Goal: Task Accomplishment & Management: Manage account settings

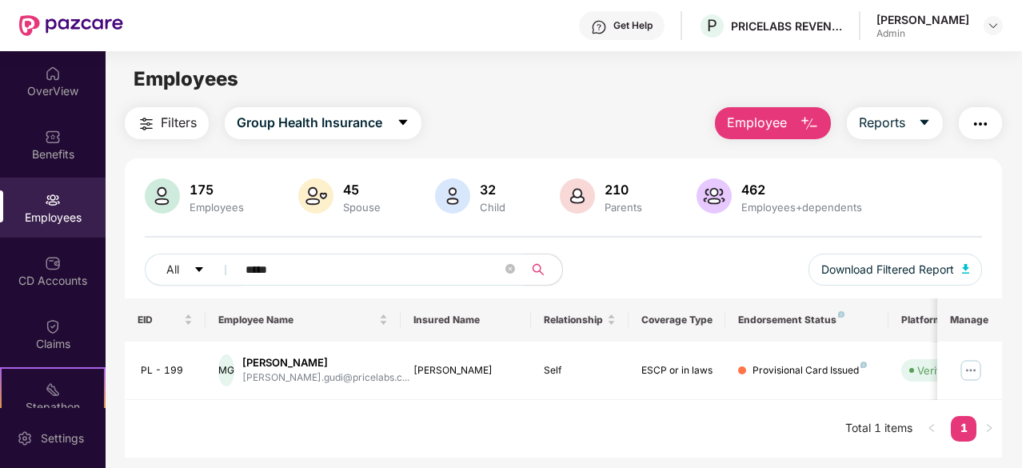
drag, startPoint x: 312, startPoint y: 271, endPoint x: 240, endPoint y: 276, distance: 72.1
click at [240, 277] on span "*****" at bounding box center [374, 270] width 297 height 32
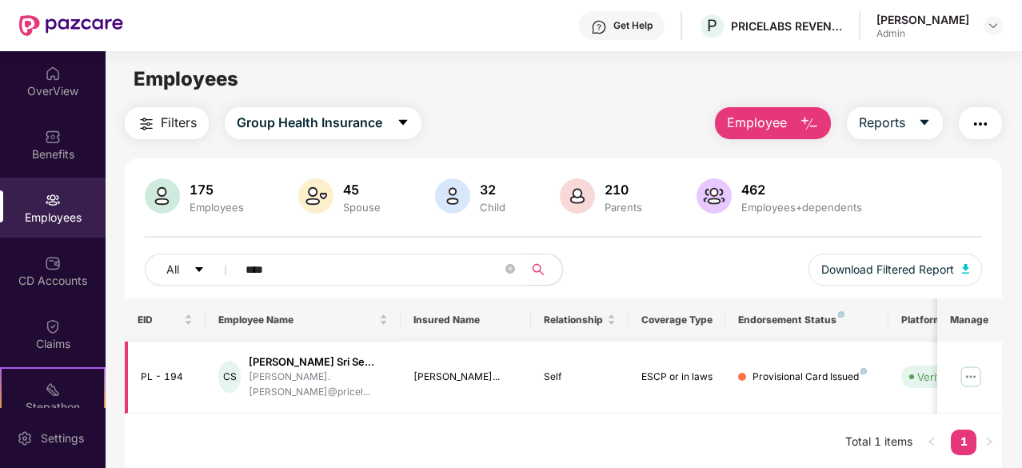
type input "****"
click at [970, 381] on img at bounding box center [971, 377] width 26 height 26
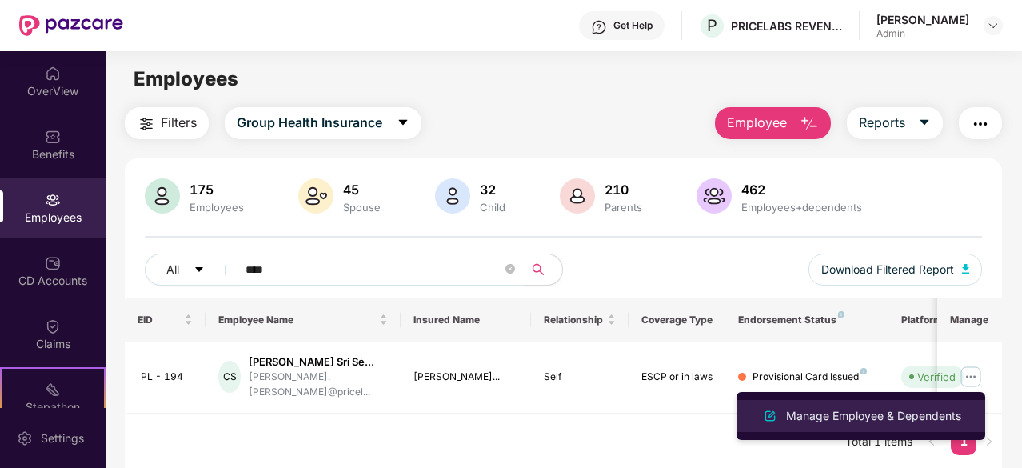
click at [896, 416] on div "Manage Employee & Dependents" at bounding box center [874, 416] width 182 height 18
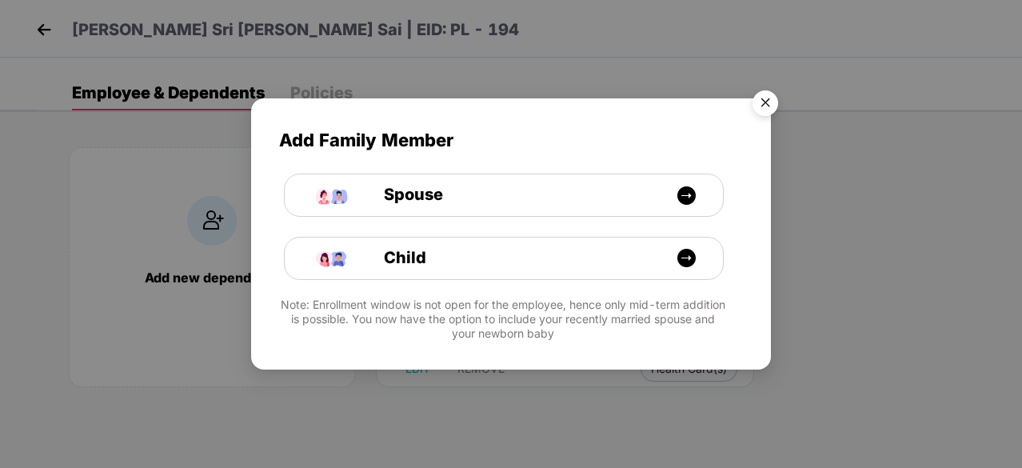
click at [760, 108] on img "Close" at bounding box center [765, 105] width 45 height 45
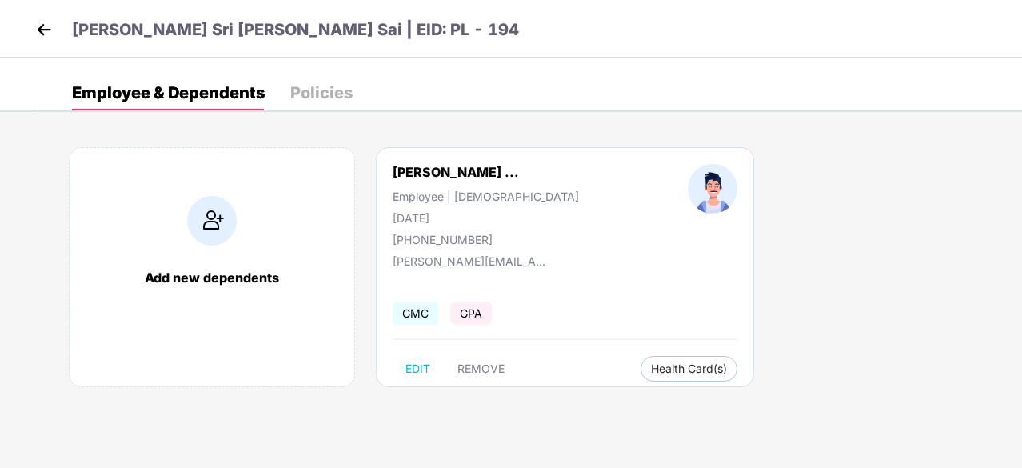
click at [214, 229] on img at bounding box center [212, 221] width 50 height 50
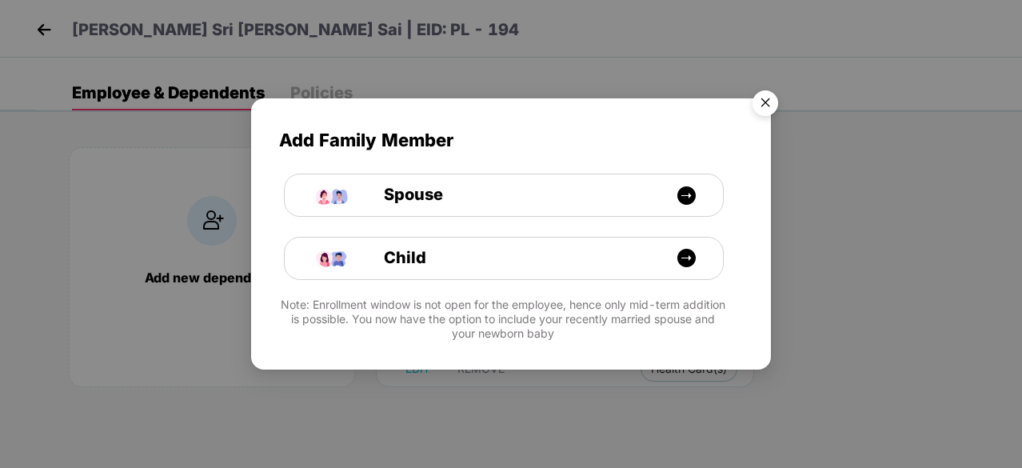
click at [762, 110] on img "Close" at bounding box center [765, 105] width 45 height 45
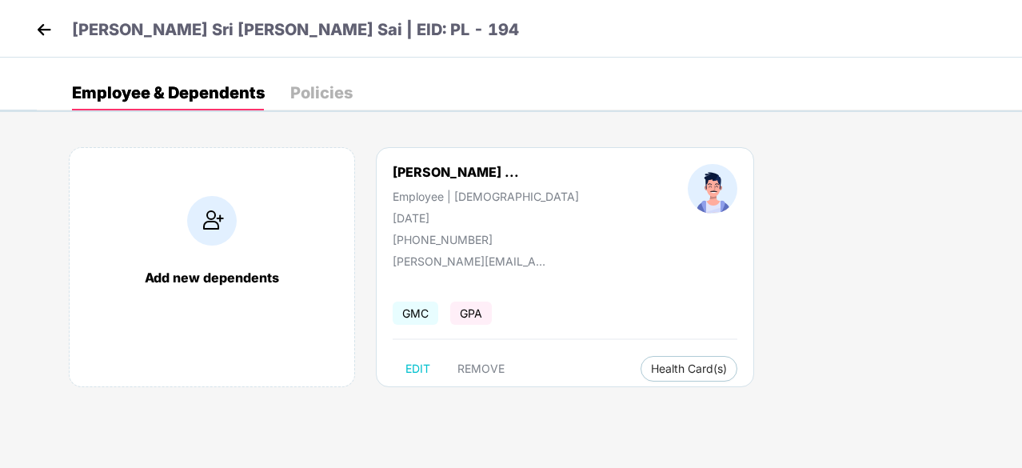
click at [45, 25] on img at bounding box center [44, 30] width 24 height 24
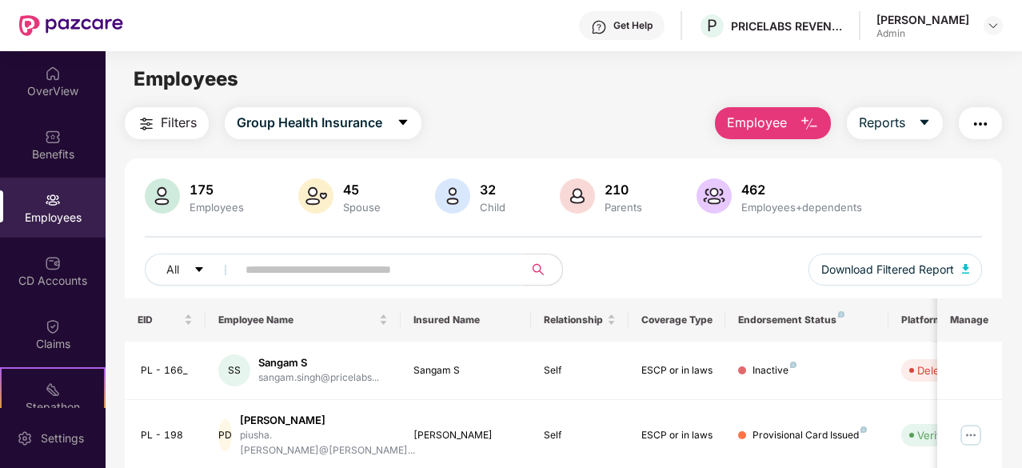
click at [312, 265] on input "text" at bounding box center [374, 270] width 257 height 24
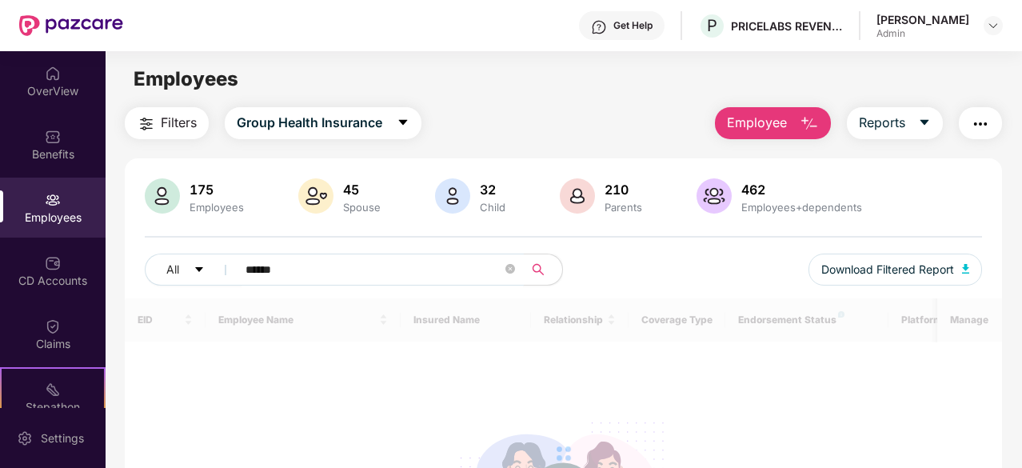
type input "******"
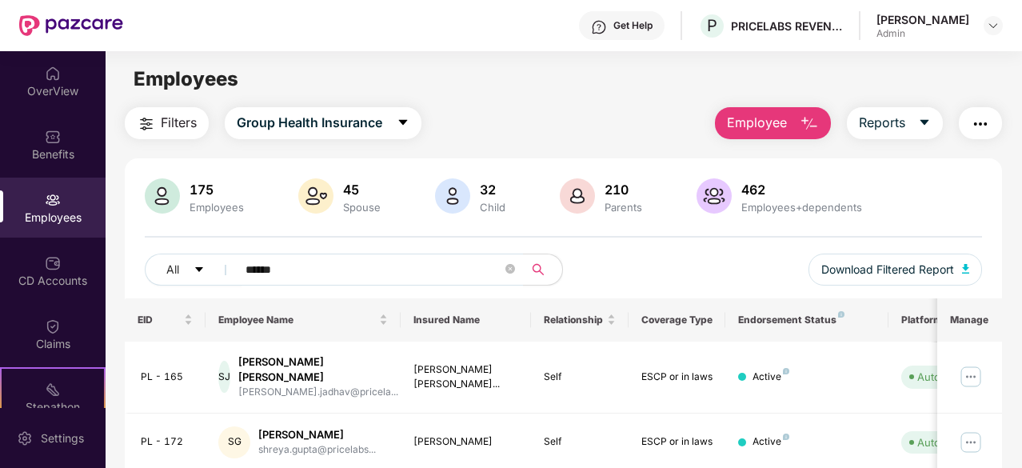
drag, startPoint x: 1020, startPoint y: 354, endPoint x: 968, endPoint y: 313, distance: 66.1
click at [1021, 384] on html "Get Help P PRICELABS REVENUE SOLUTIONS PRIVATE LIMITED [PERSON_NAME] Admin Over…" at bounding box center [511, 234] width 1022 height 468
click at [757, 126] on span "Employee" at bounding box center [757, 123] width 60 height 20
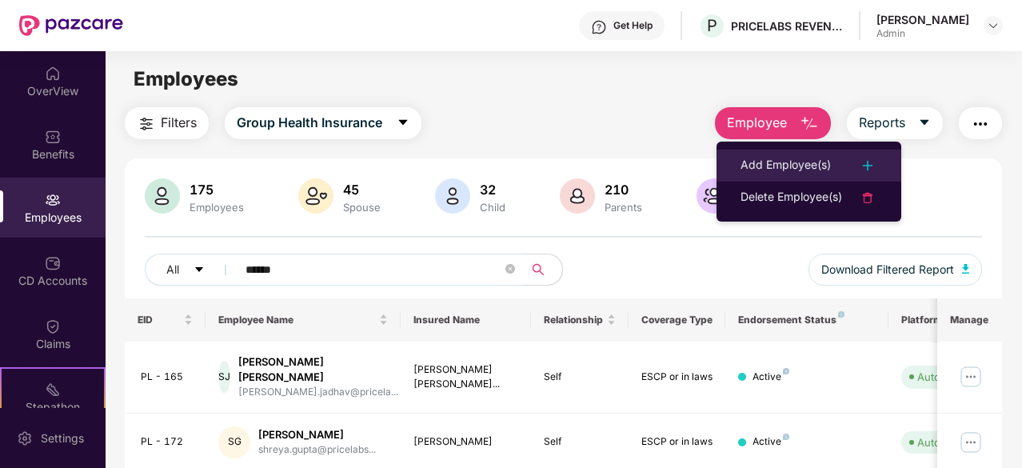
click at [780, 166] on div "Add Employee(s)" at bounding box center [786, 165] width 90 height 19
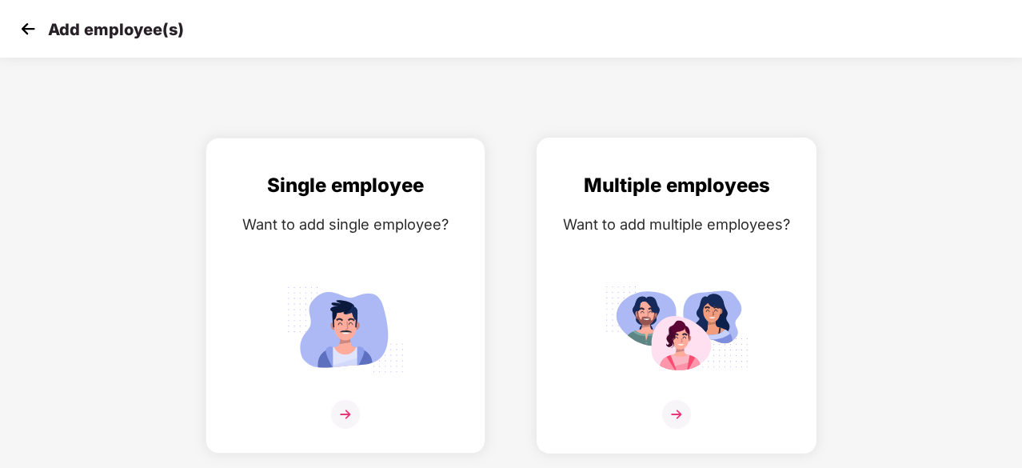
click at [721, 395] on div "Multiple employees Want to add multiple employees?" at bounding box center [676, 309] width 246 height 278
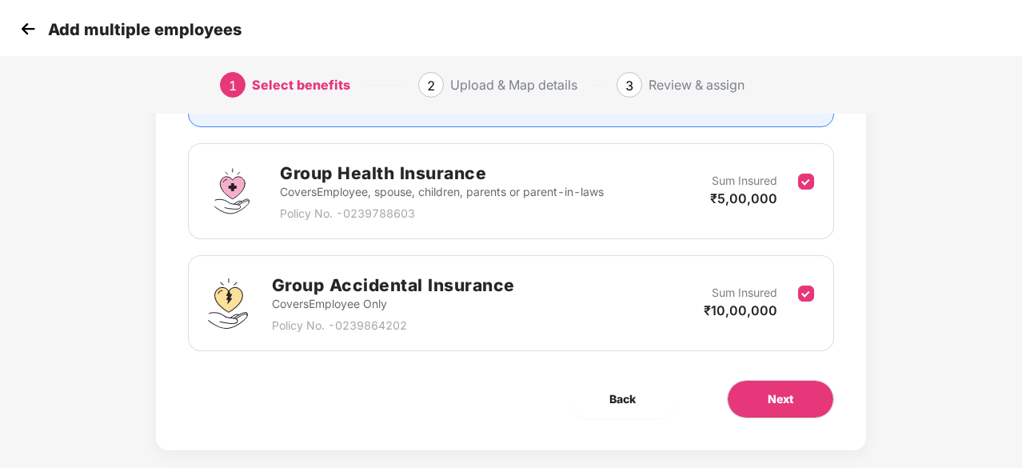
scroll to position [234, 0]
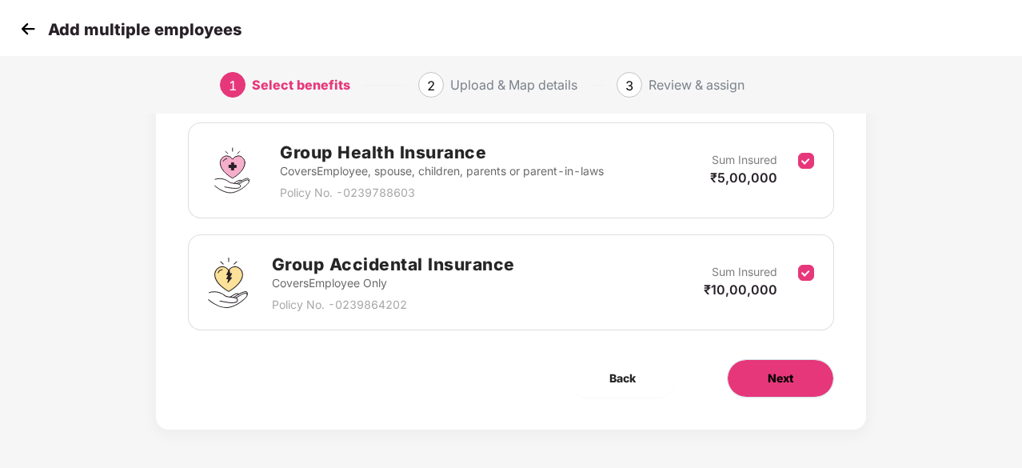
click at [784, 373] on span "Next" at bounding box center [781, 378] width 26 height 18
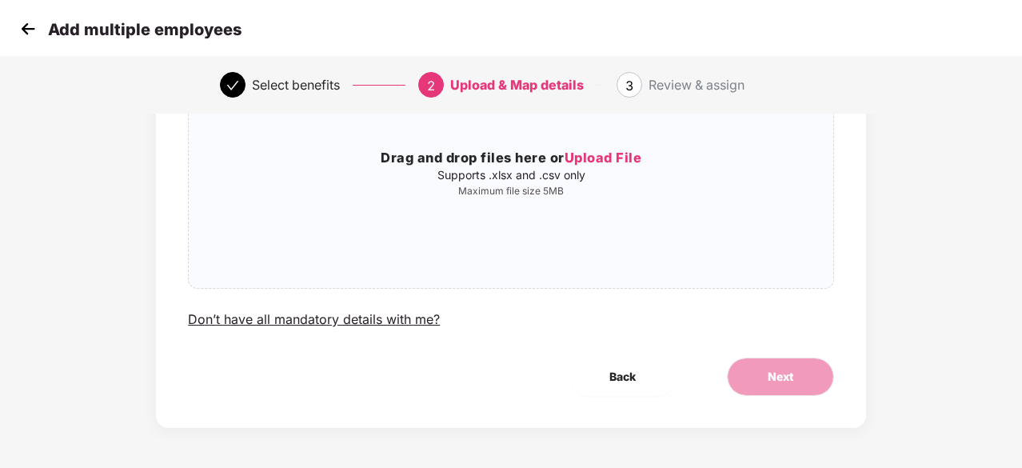
scroll to position [0, 0]
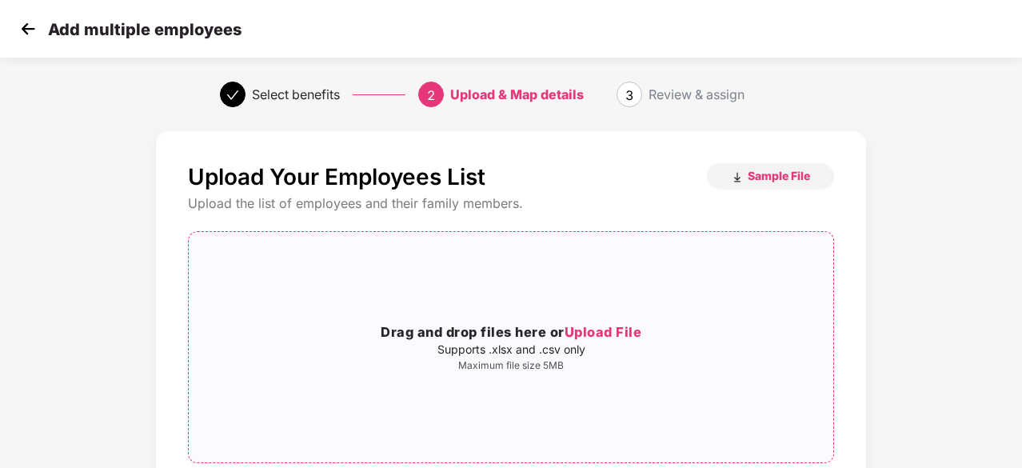
click at [613, 333] on span "Upload File" at bounding box center [604, 332] width 78 height 16
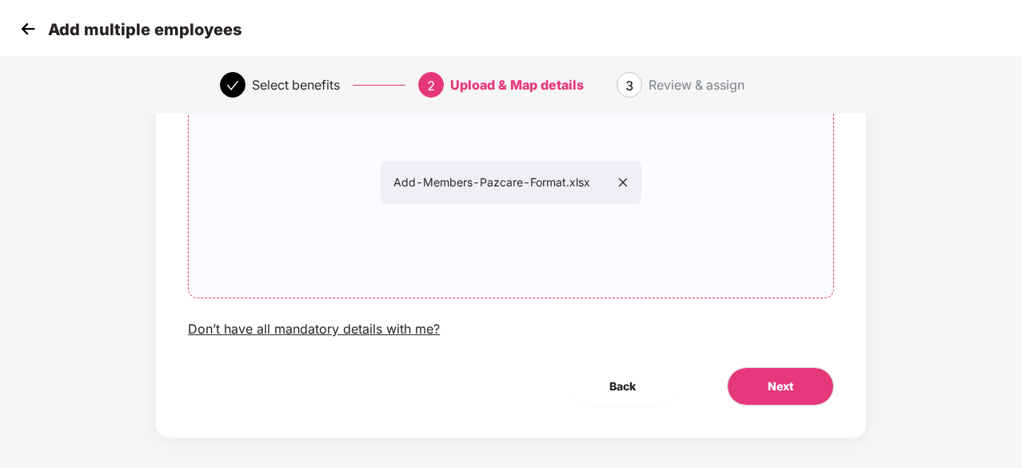
scroll to position [174, 0]
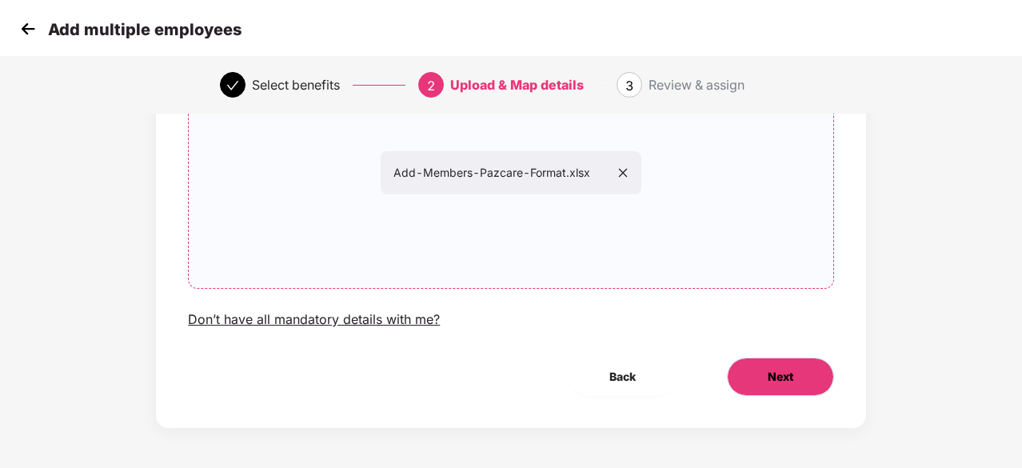
click at [774, 383] on span "Next" at bounding box center [781, 377] width 26 height 18
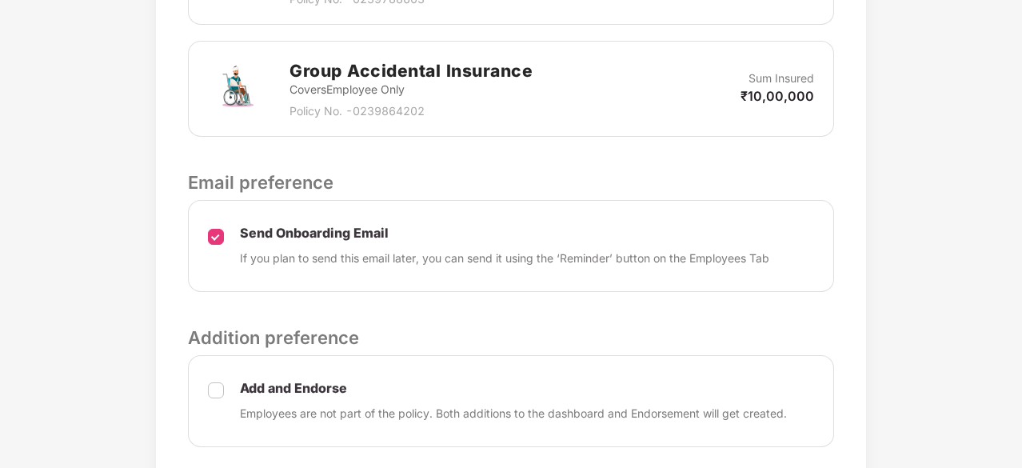
scroll to position [705, 0]
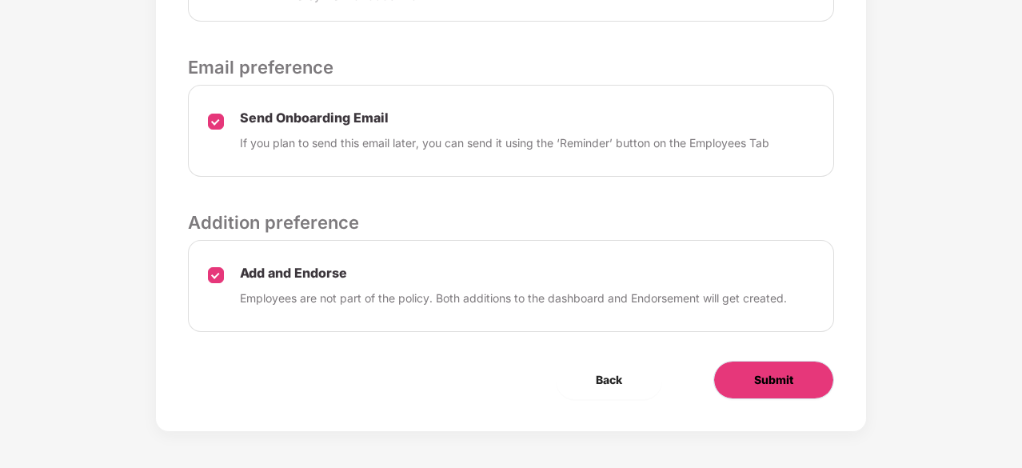
click at [762, 383] on span "Submit" at bounding box center [773, 380] width 39 height 18
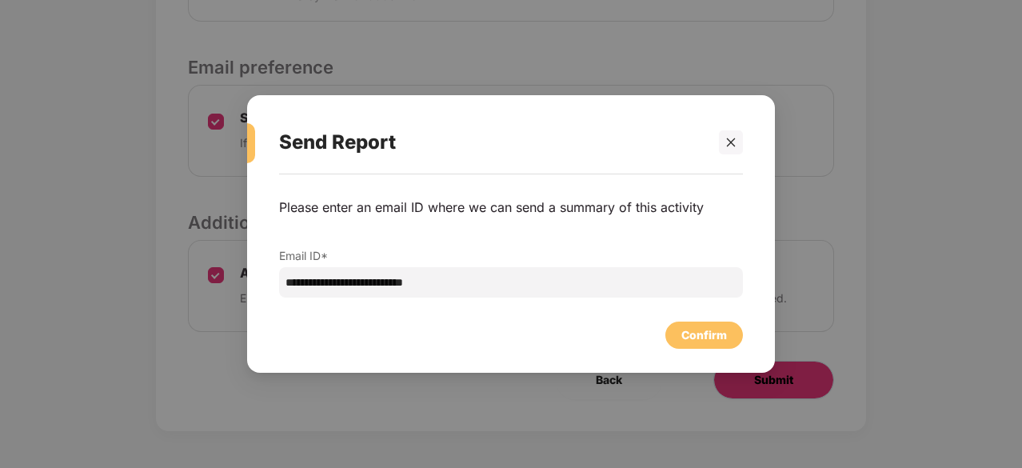
scroll to position [0, 0]
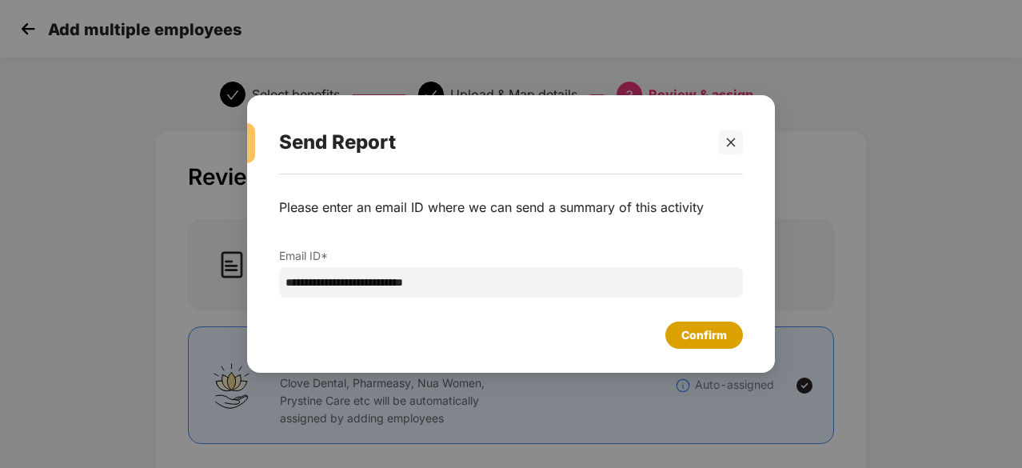
click at [694, 333] on div "Confirm" at bounding box center [704, 335] width 46 height 18
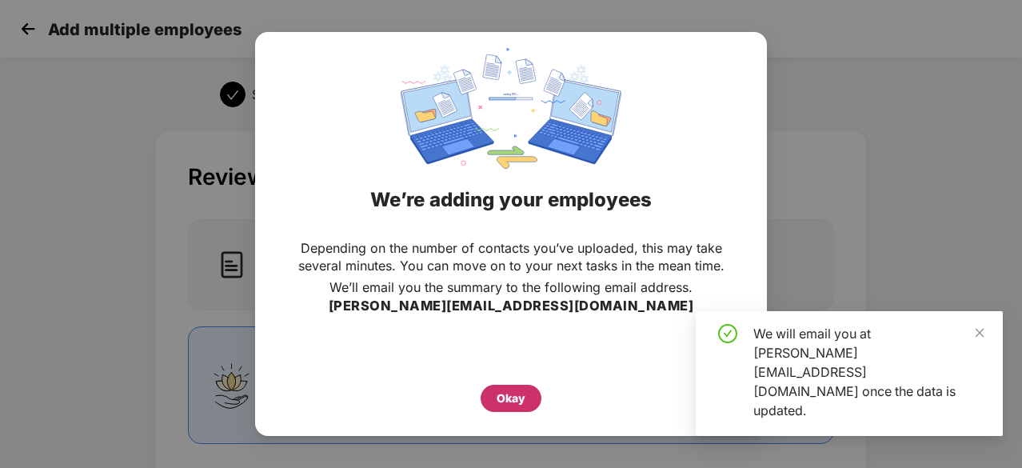
click at [502, 402] on div "Okay" at bounding box center [511, 398] width 29 height 18
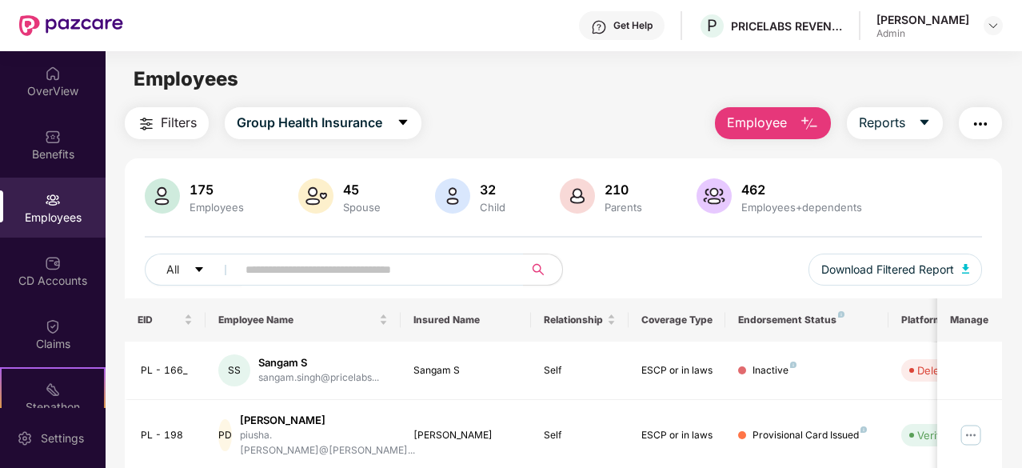
click at [782, 116] on span "Employee" at bounding box center [757, 123] width 60 height 20
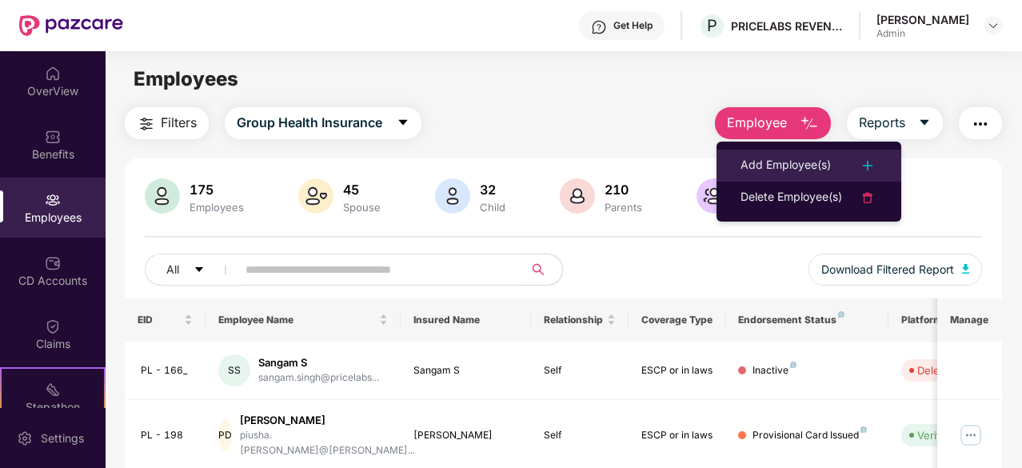
click at [782, 167] on div "Add Employee(s)" at bounding box center [786, 165] width 90 height 19
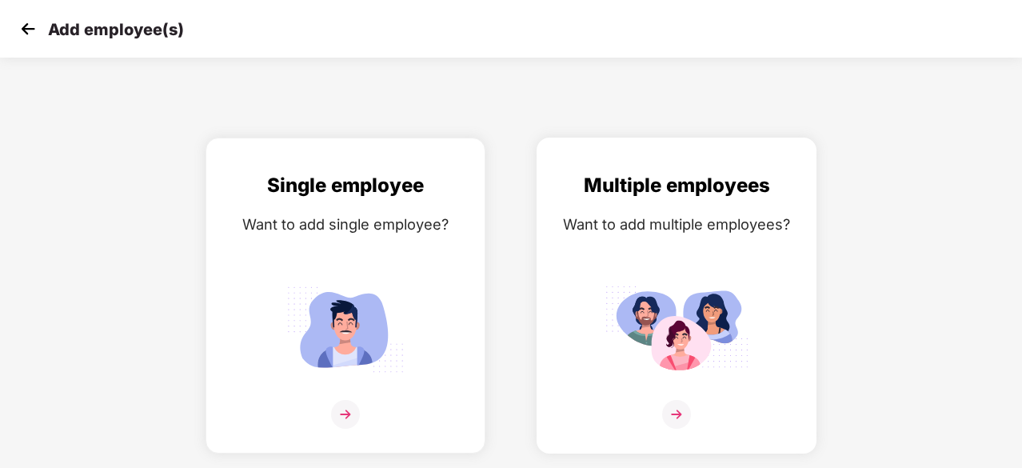
click at [664, 361] on img at bounding box center [677, 329] width 144 height 100
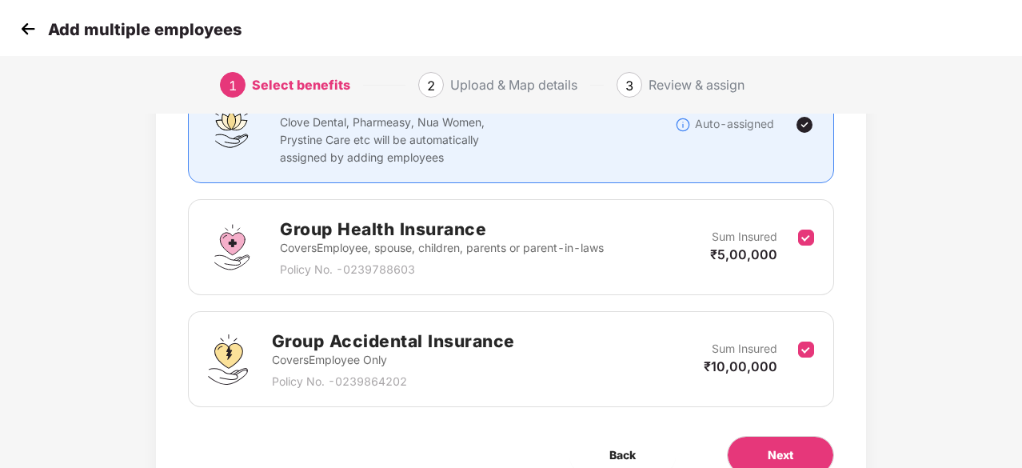
scroll to position [170, 0]
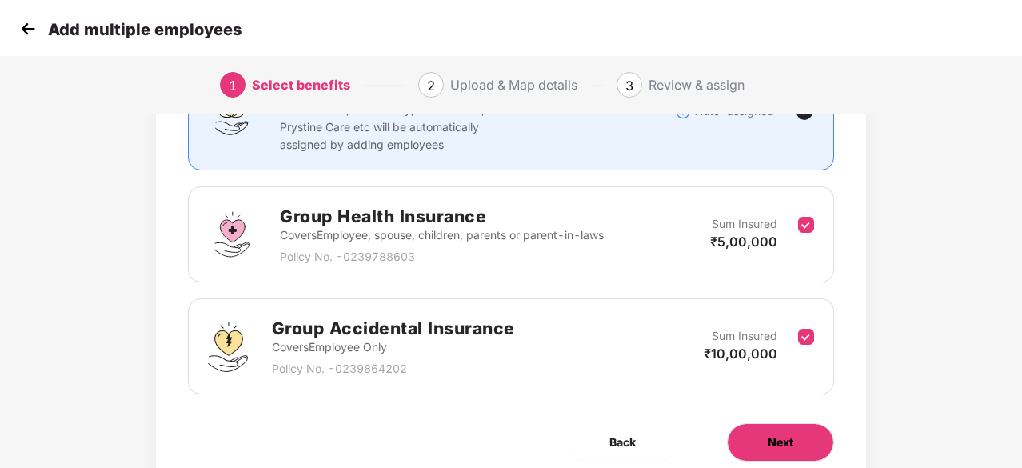
click at [785, 445] on span "Next" at bounding box center [781, 442] width 26 height 18
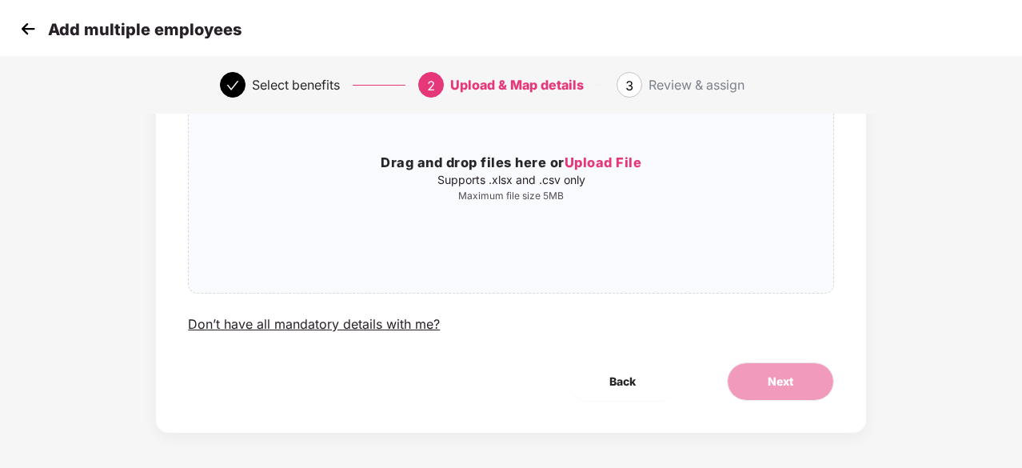
scroll to position [0, 0]
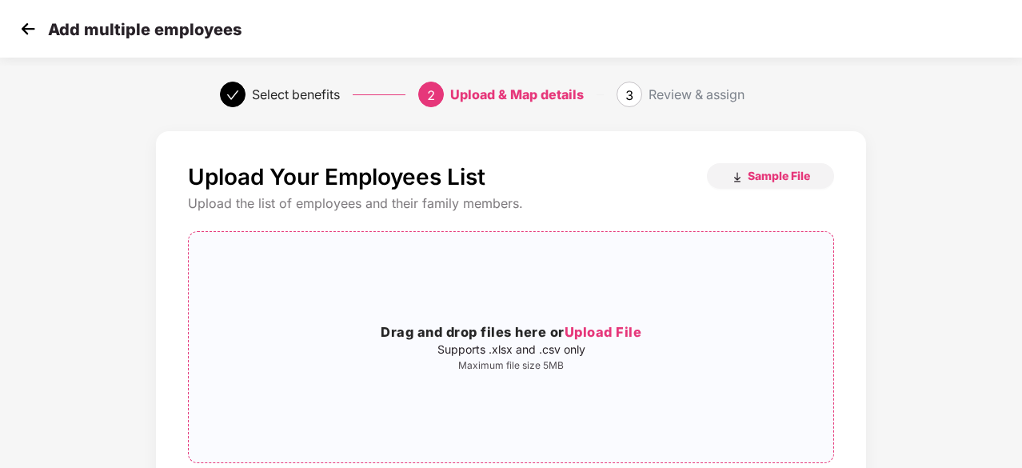
click at [605, 332] on span "Upload File" at bounding box center [604, 332] width 78 height 16
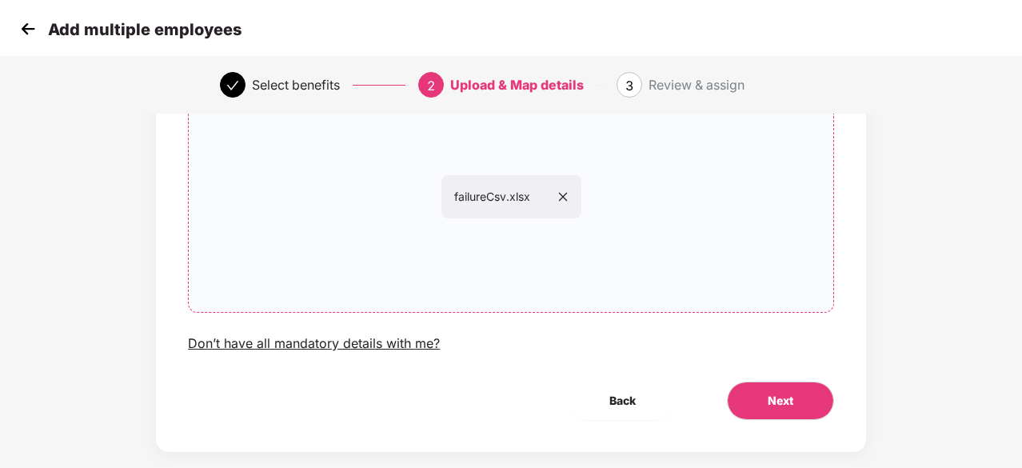
scroll to position [158, 0]
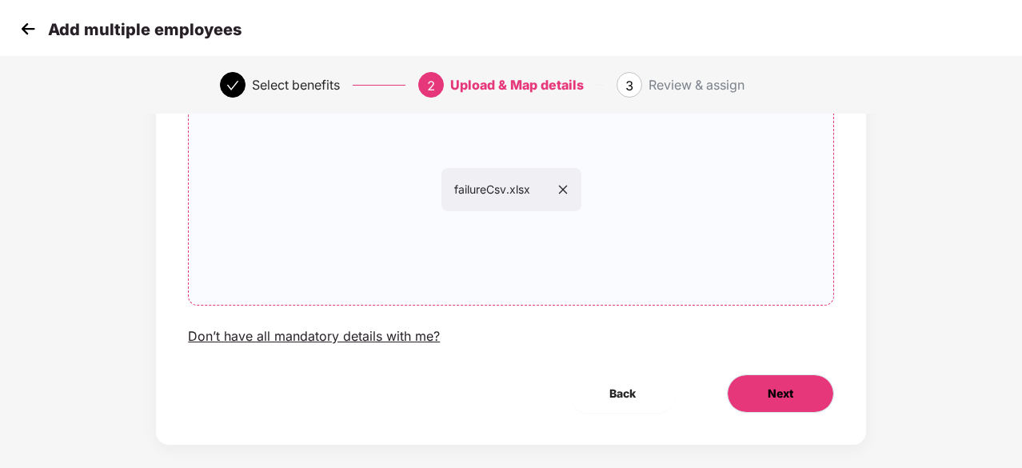
click at [768, 396] on span "Next" at bounding box center [781, 394] width 26 height 18
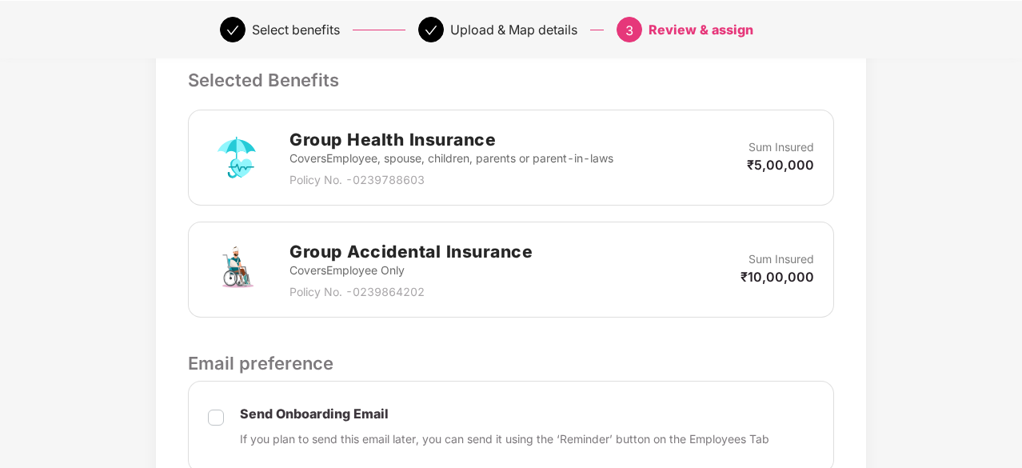
scroll to position [705, 0]
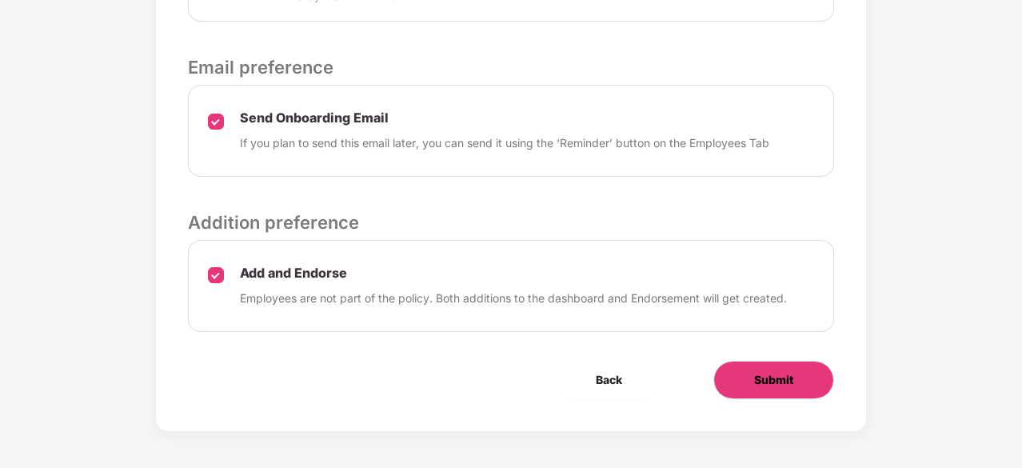
click at [782, 365] on button "Submit" at bounding box center [773, 380] width 121 height 38
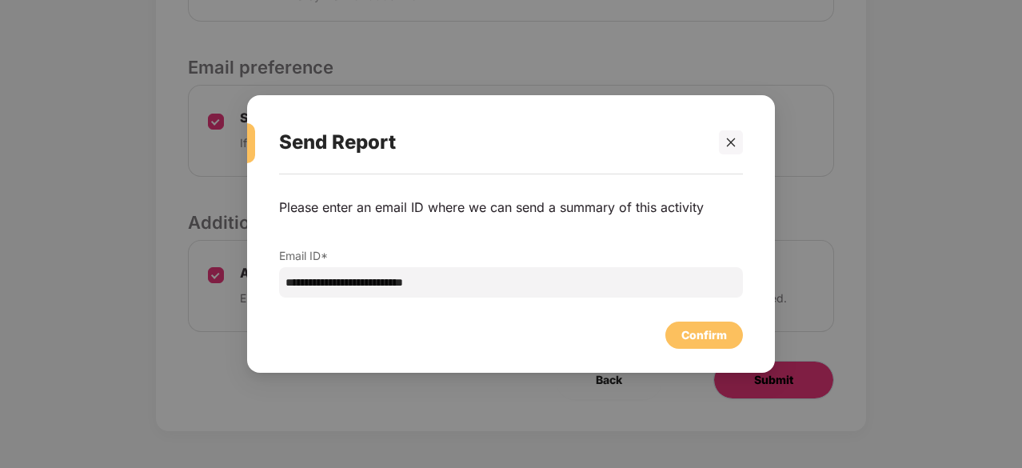
scroll to position [0, 0]
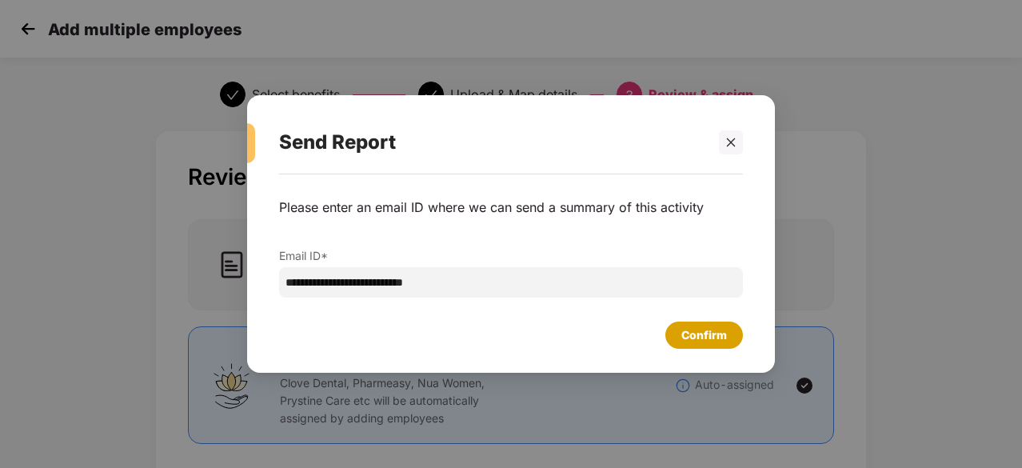
click at [691, 333] on div "Confirm" at bounding box center [704, 335] width 46 height 18
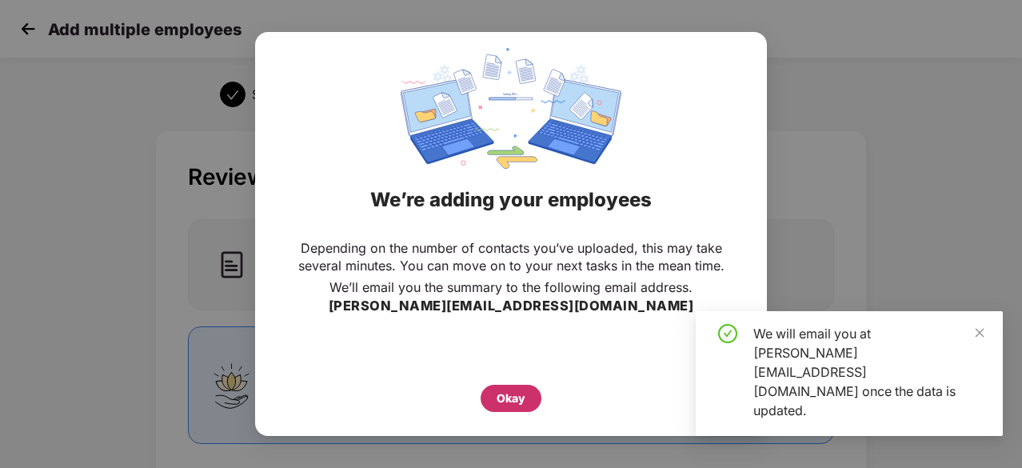
click at [509, 394] on div "Okay" at bounding box center [511, 398] width 29 height 18
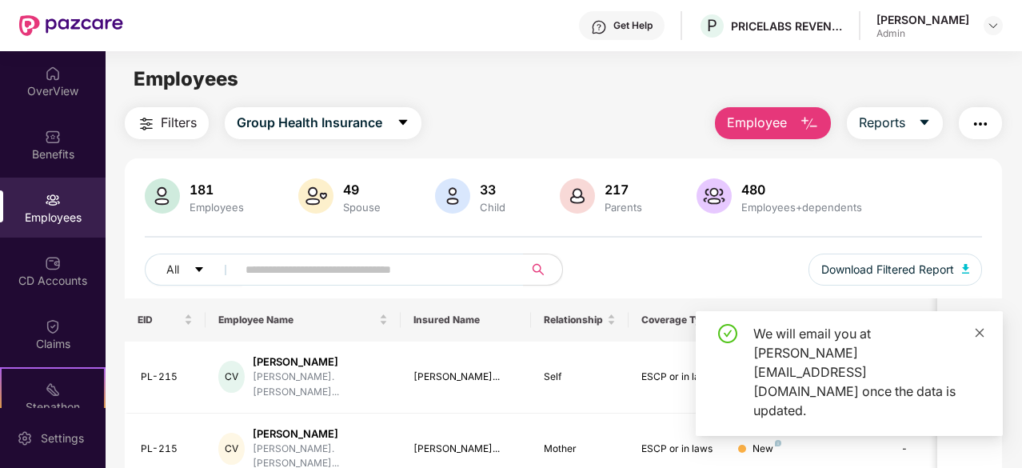
click at [981, 338] on icon "close" at bounding box center [979, 332] width 11 height 11
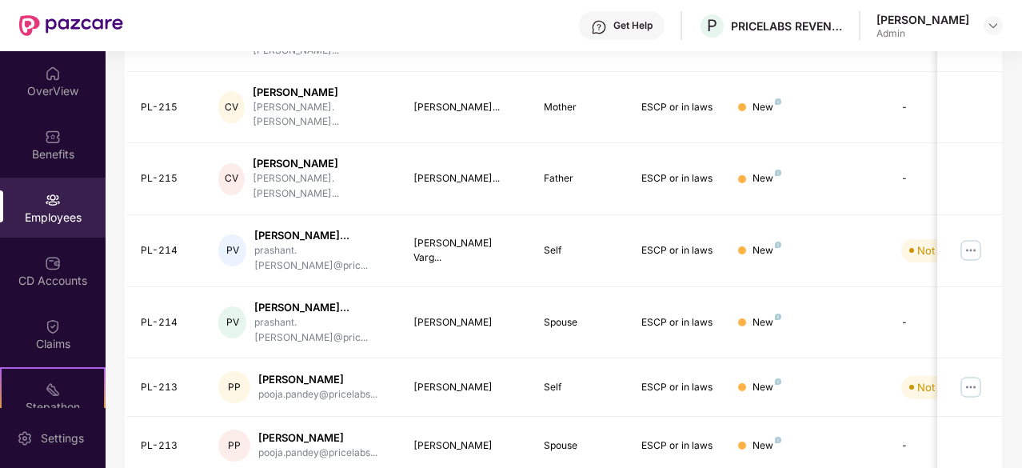
scroll to position [339, 0]
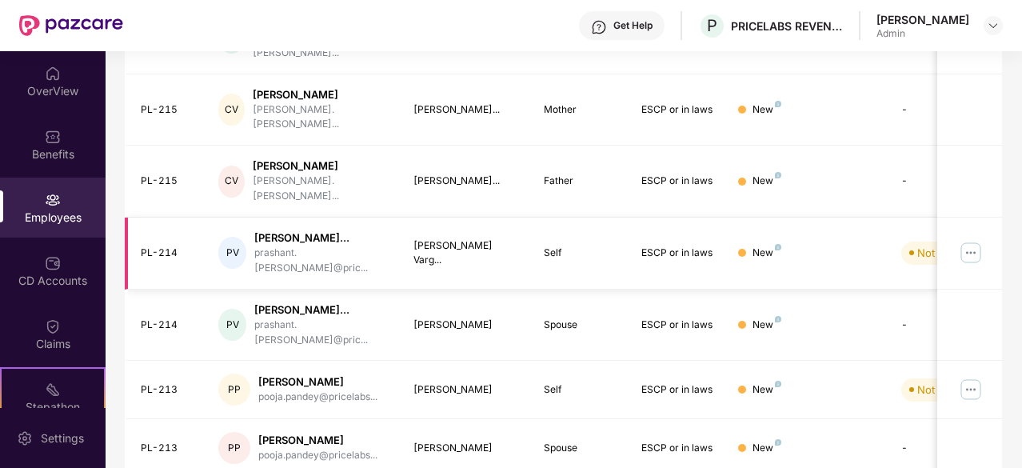
click at [968, 240] on img at bounding box center [971, 253] width 26 height 26
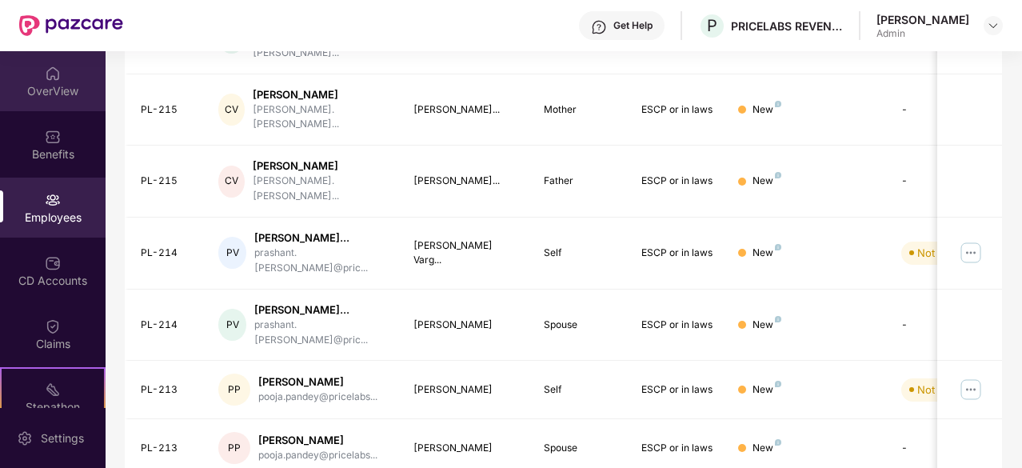
click at [46, 88] on div "OverView" at bounding box center [53, 91] width 106 height 16
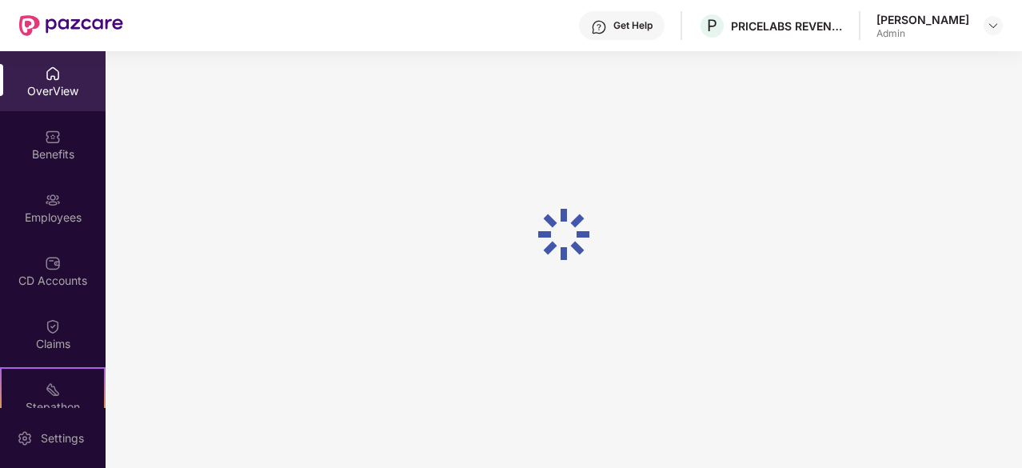
scroll to position [51, 0]
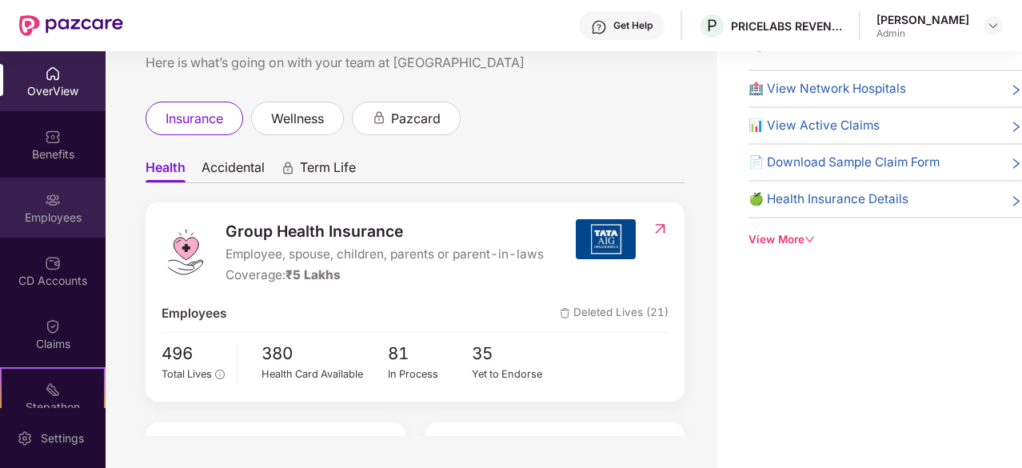
click at [37, 202] on div "Employees" at bounding box center [53, 208] width 106 height 60
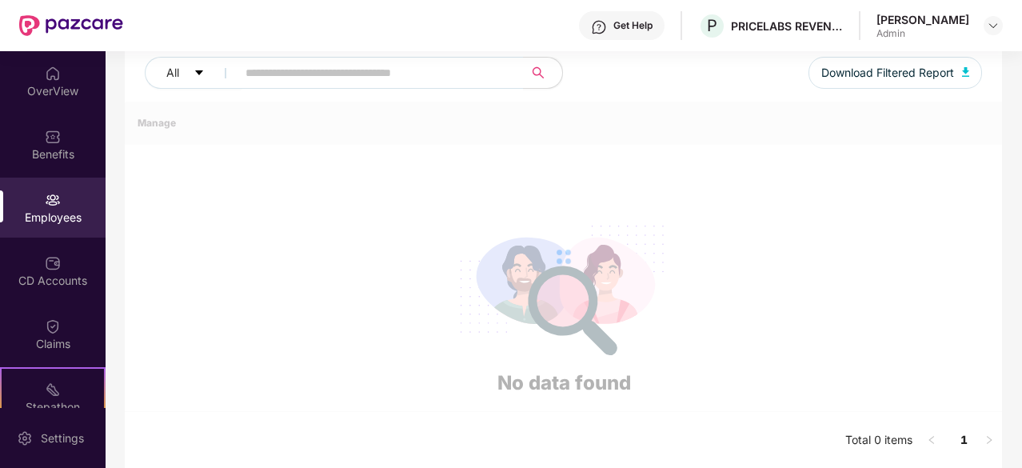
scroll to position [339, 0]
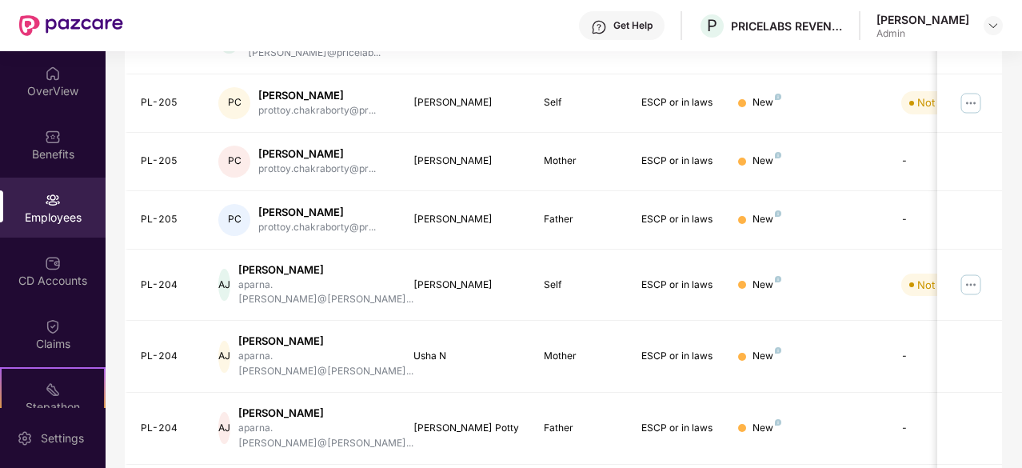
click at [409, 46] on div "Get Help P PRICELABS REVENUE SOLUTIONS PRIVATE LIMITED [PERSON_NAME] Admin" at bounding box center [563, 25] width 880 height 51
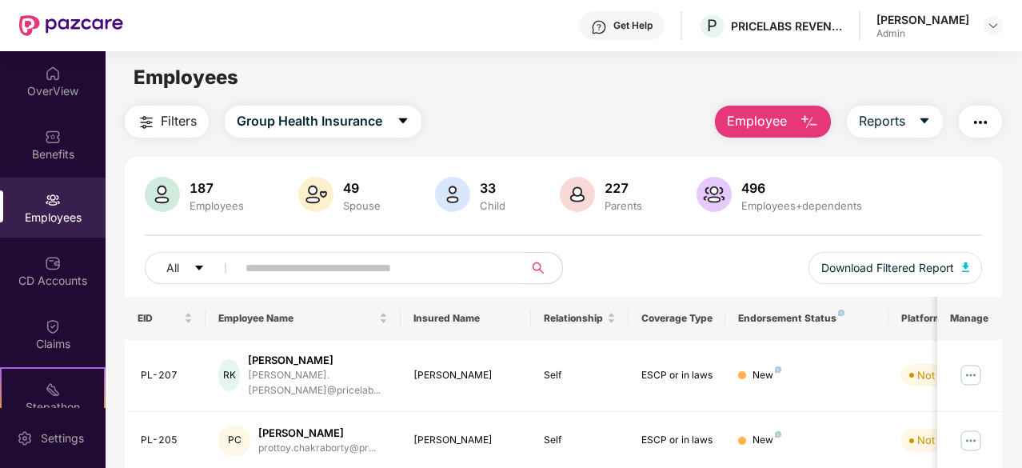
scroll to position [0, 0]
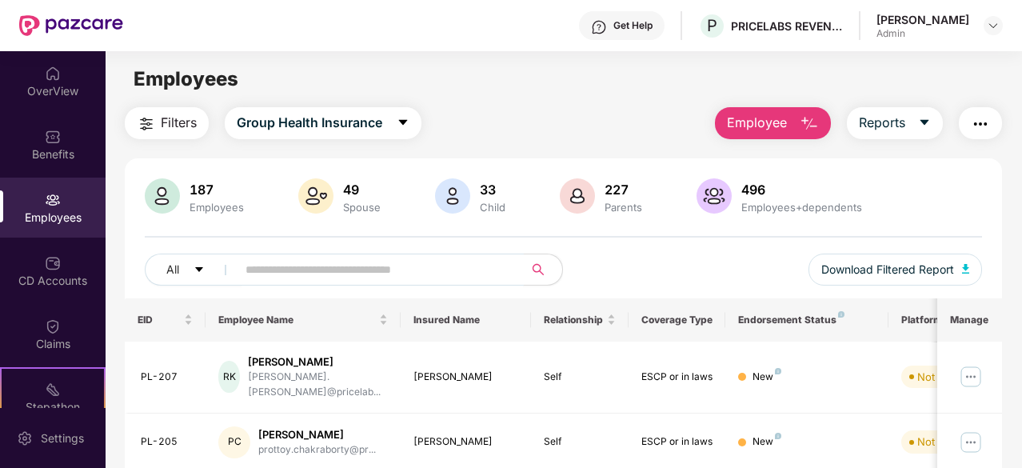
click at [277, 270] on input "text" at bounding box center [374, 270] width 257 height 24
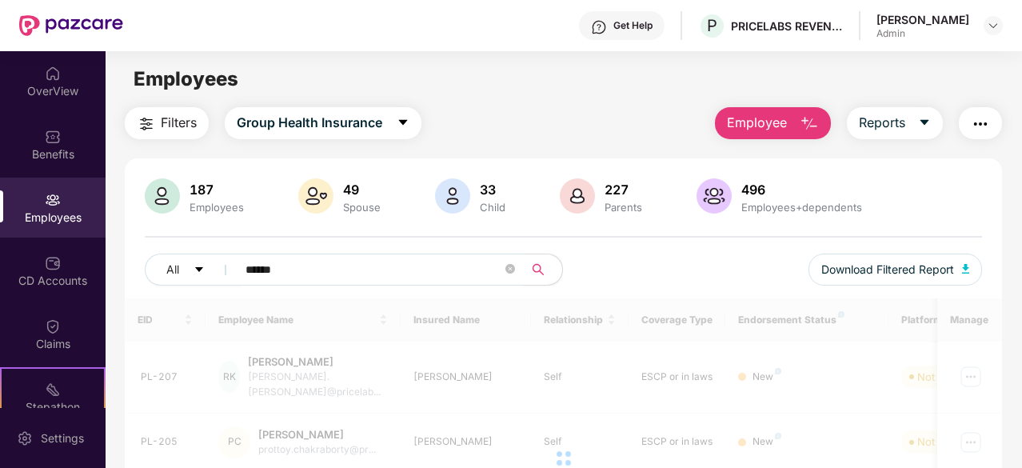
type input "******"
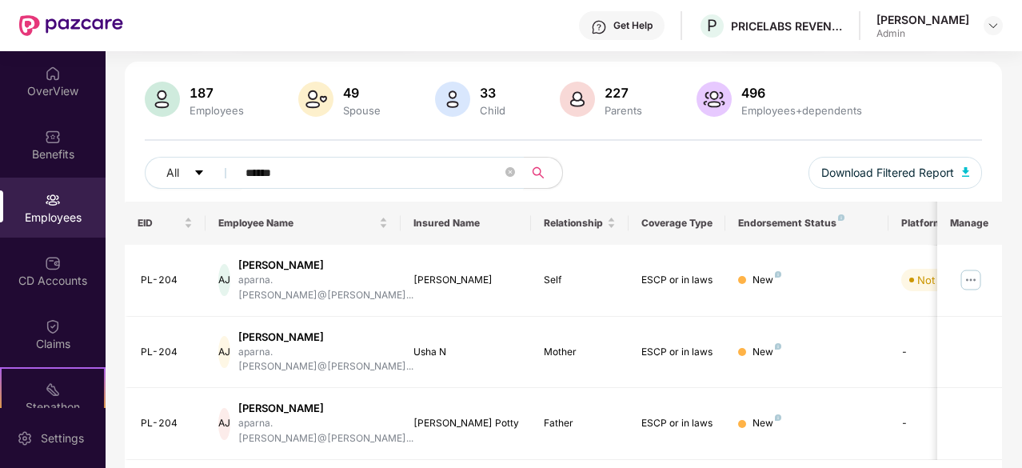
scroll to position [98, 0]
click at [977, 275] on img at bounding box center [971, 279] width 26 height 26
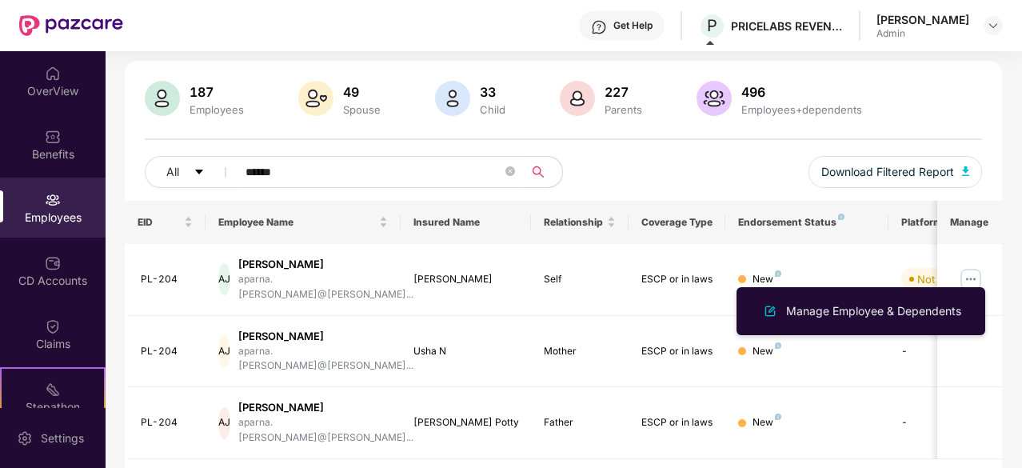
click at [46, 204] on img at bounding box center [53, 200] width 16 height 16
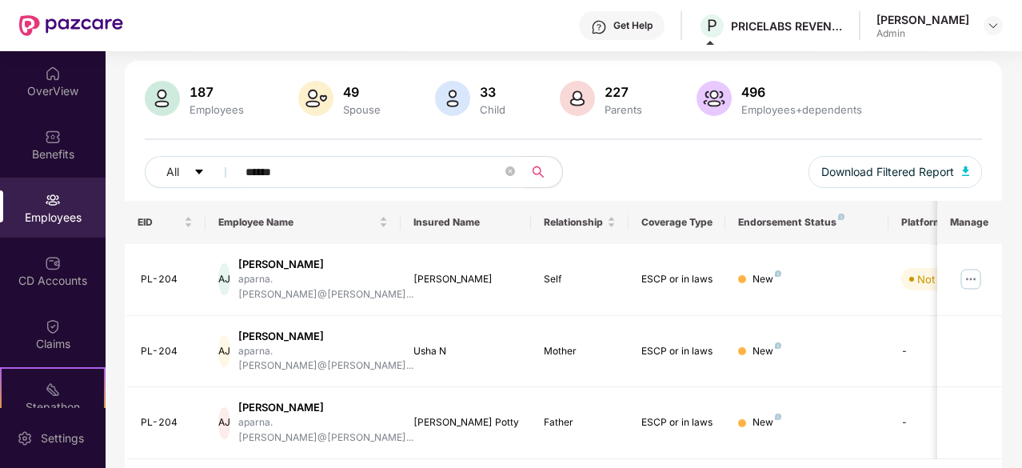
click at [782, 107] on div "Employees+dependents" at bounding box center [801, 109] width 127 height 13
click at [201, 94] on div "187" at bounding box center [216, 92] width 61 height 16
click at [53, 201] on img at bounding box center [53, 200] width 16 height 16
click at [54, 143] on img at bounding box center [53, 137] width 16 height 16
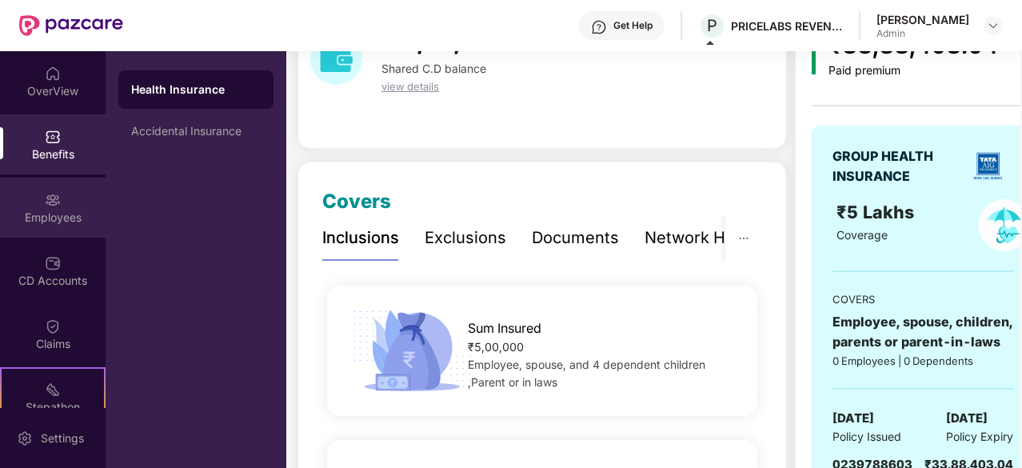
click at [55, 214] on div "Employees" at bounding box center [53, 218] width 106 height 16
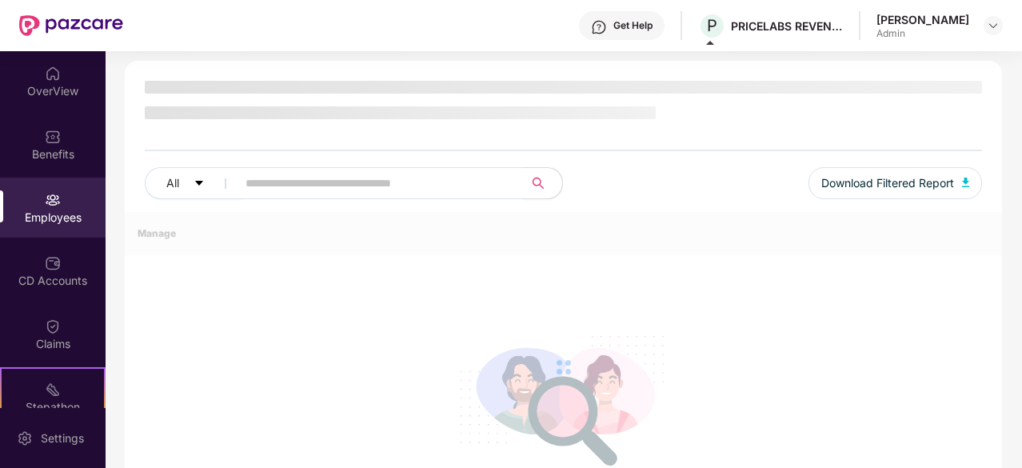
scroll to position [98, 0]
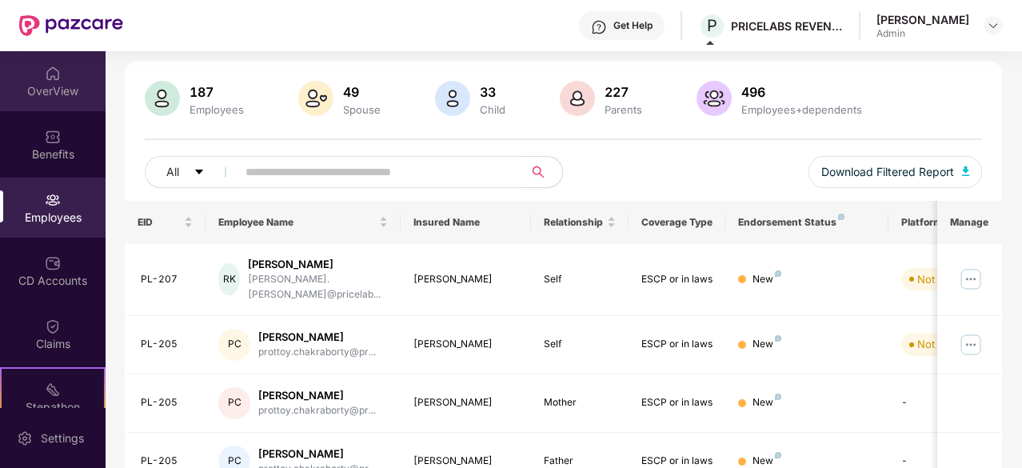
click at [59, 79] on div "OverView" at bounding box center [53, 81] width 106 height 60
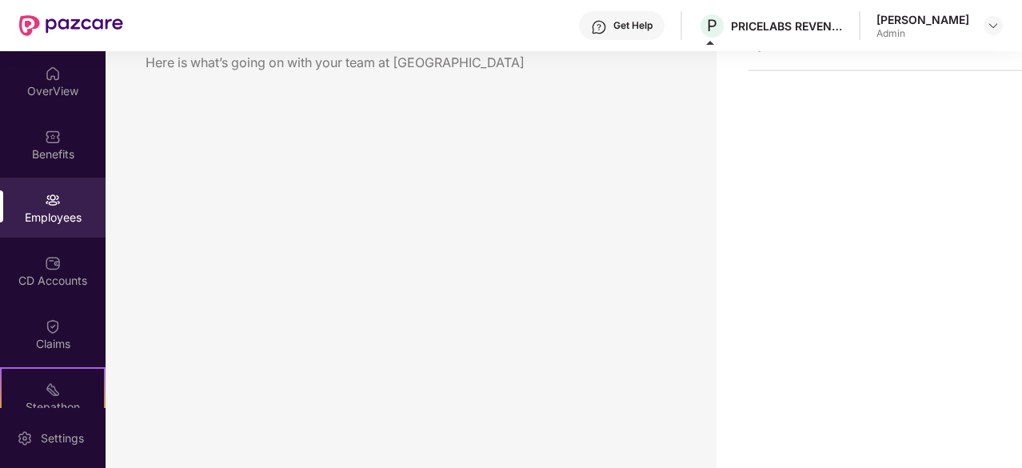
scroll to position [51, 0]
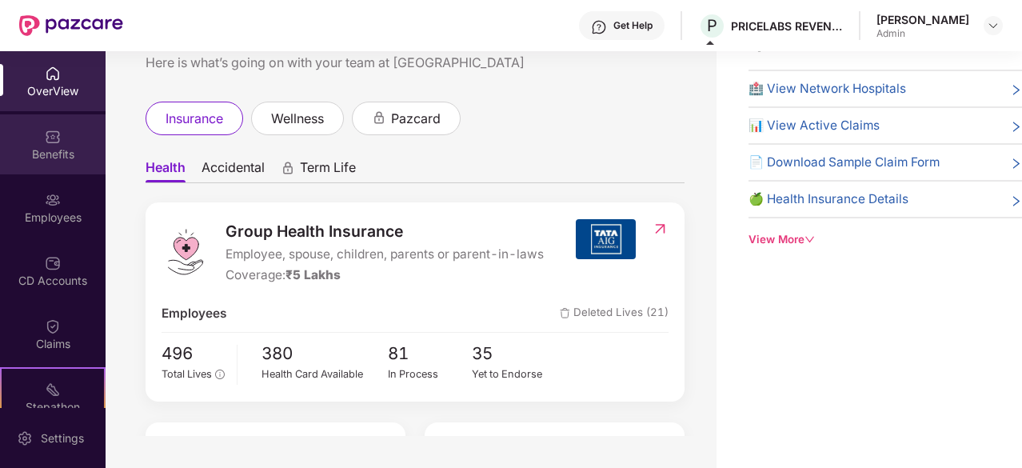
click at [55, 138] on img at bounding box center [53, 137] width 16 height 16
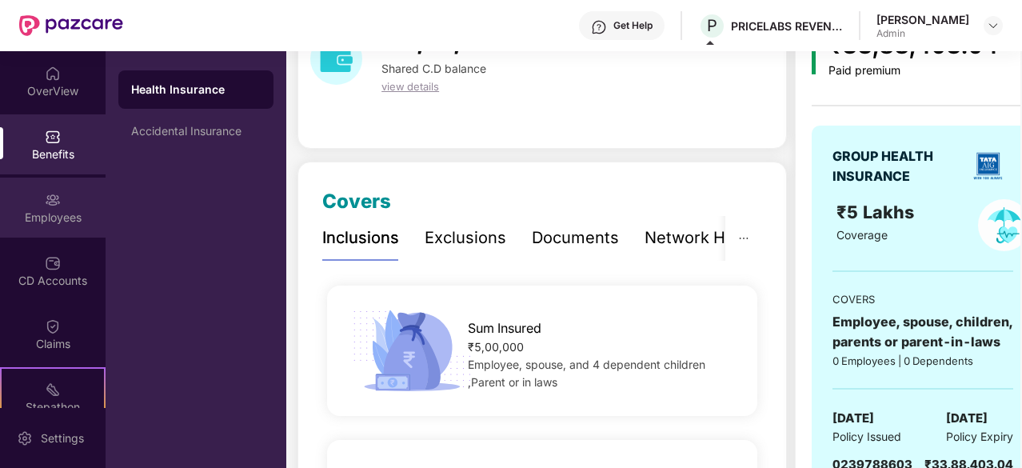
click at [53, 204] on img at bounding box center [53, 200] width 16 height 16
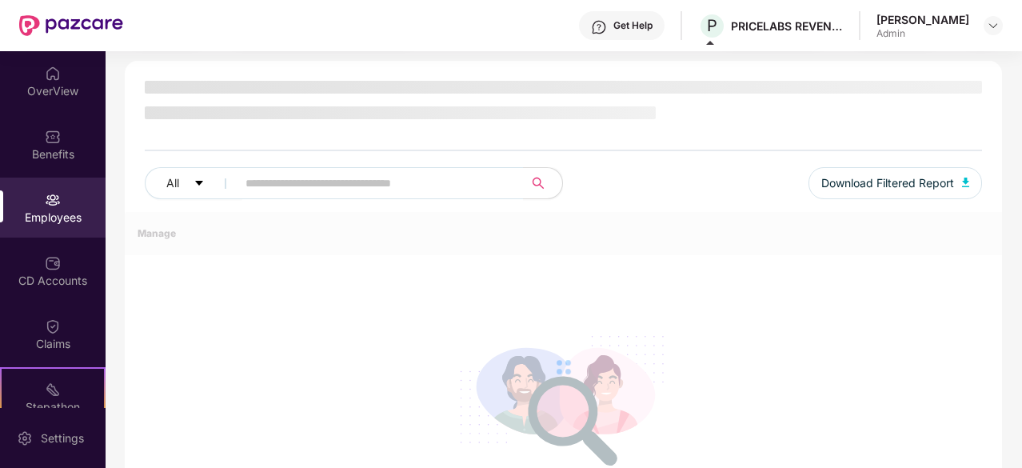
scroll to position [98, 0]
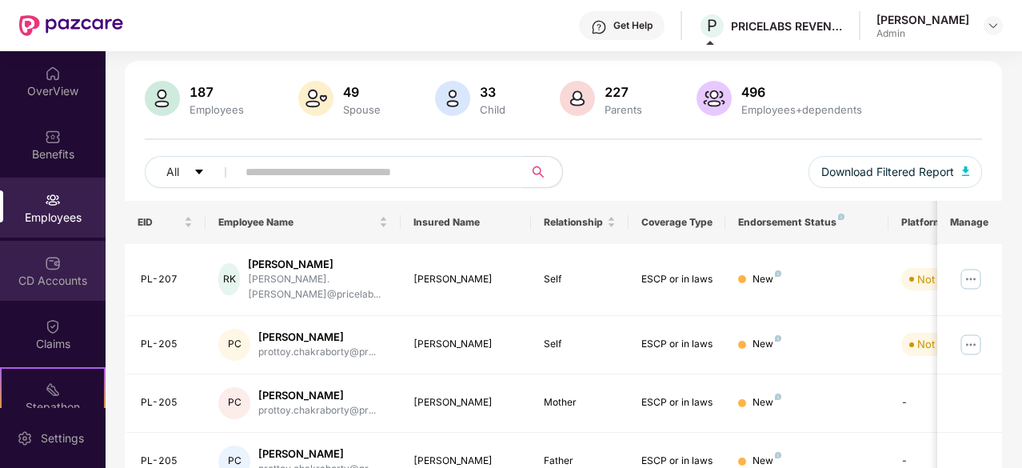
click at [49, 267] on img at bounding box center [53, 263] width 16 height 16
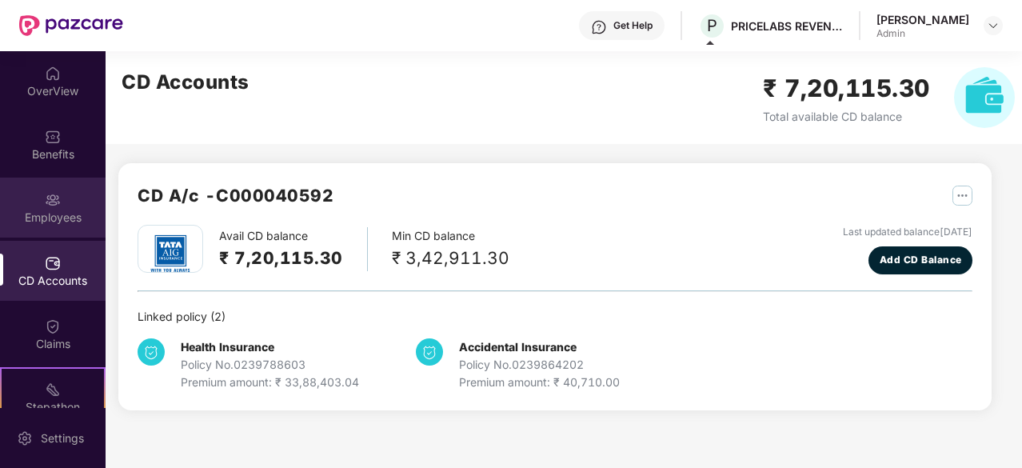
click at [61, 214] on div "Employees" at bounding box center [53, 218] width 106 height 16
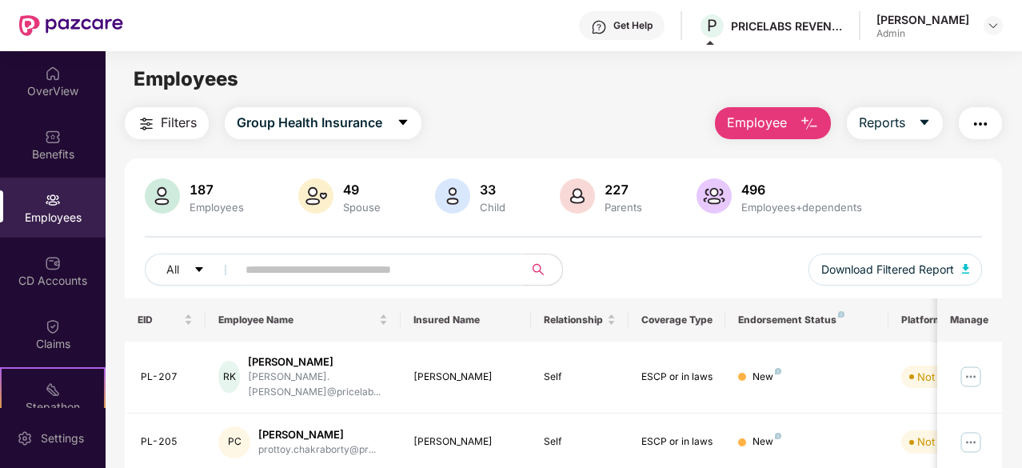
click at [783, 118] on span "Employee" at bounding box center [757, 123] width 60 height 20
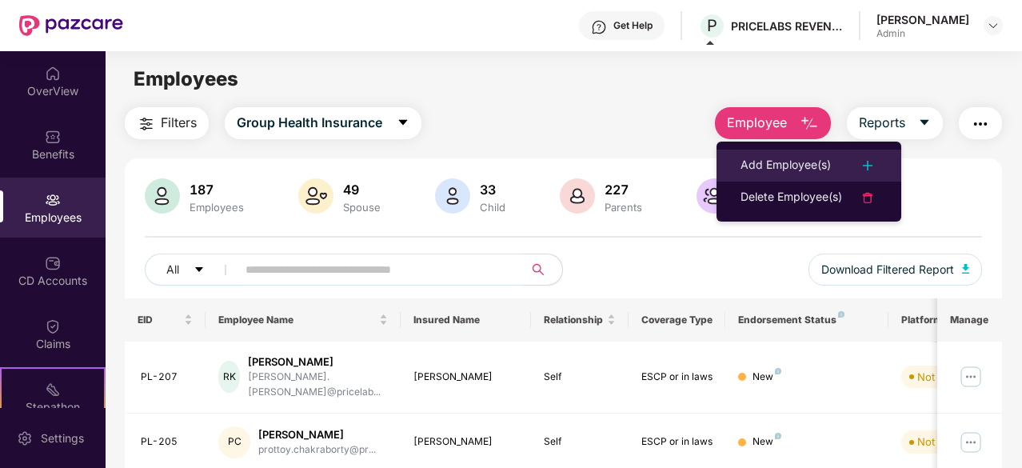
click at [785, 172] on div "Add Employee(s)" at bounding box center [786, 165] width 90 height 19
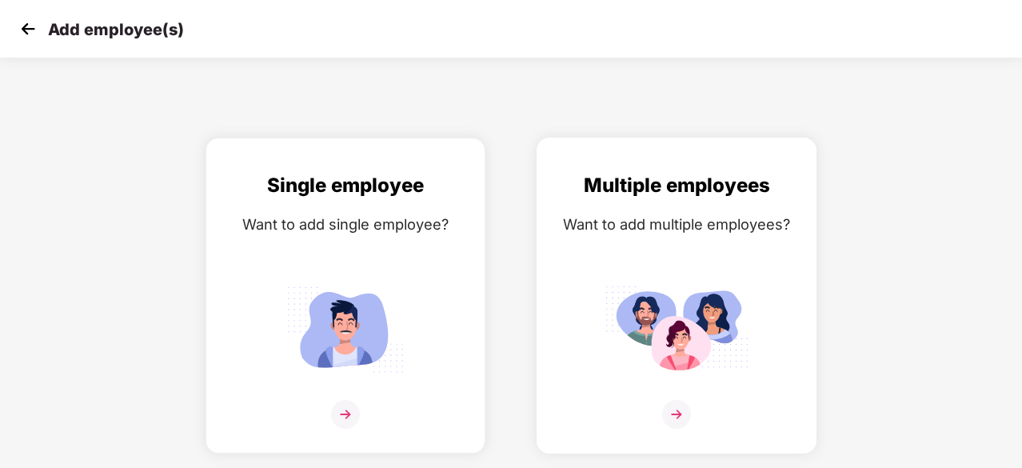
click at [688, 345] on img at bounding box center [677, 329] width 144 height 100
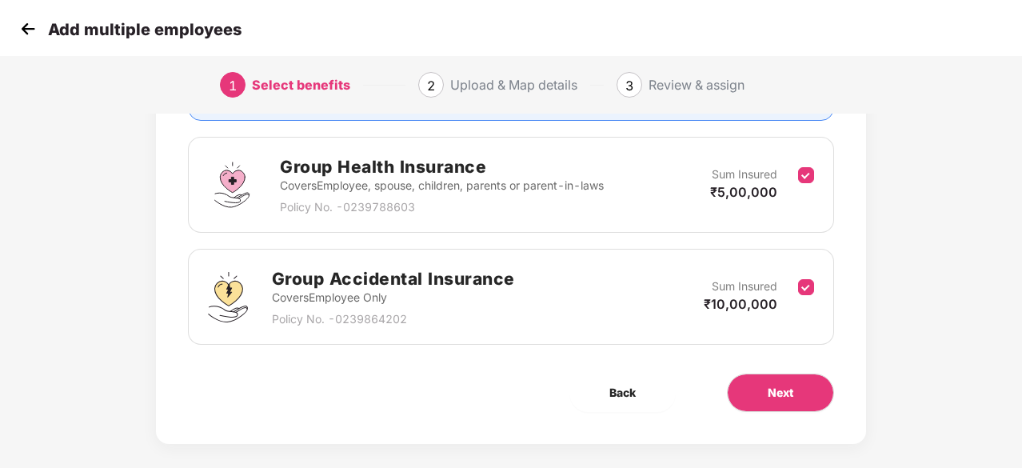
scroll to position [224, 0]
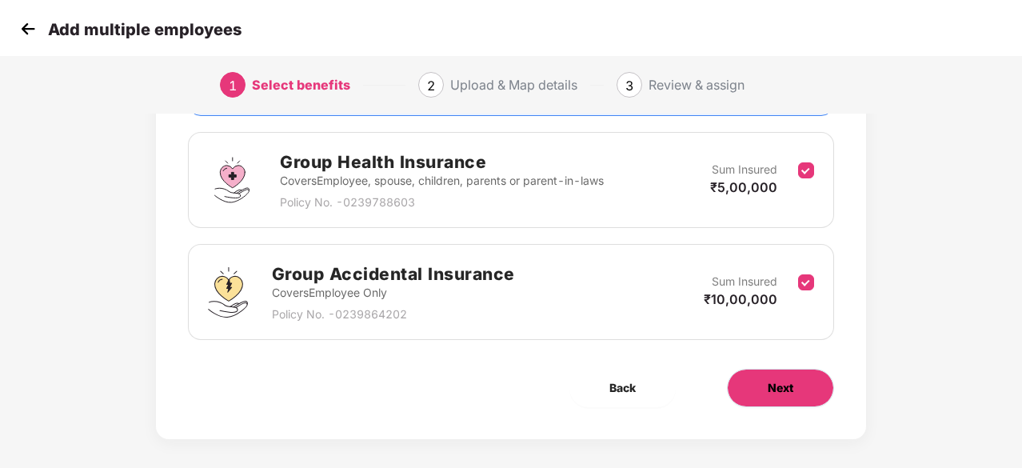
click at [777, 381] on span "Next" at bounding box center [781, 388] width 26 height 18
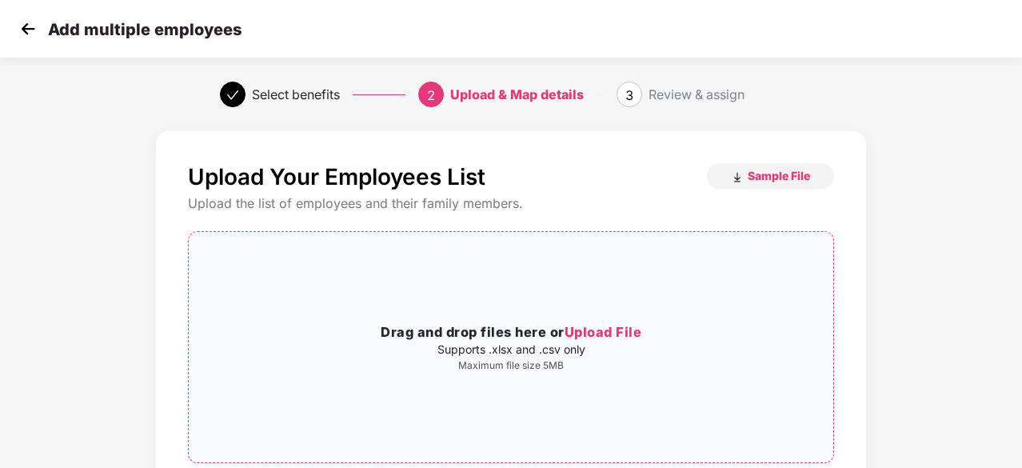
click at [608, 333] on span "Upload File" at bounding box center [604, 332] width 78 height 16
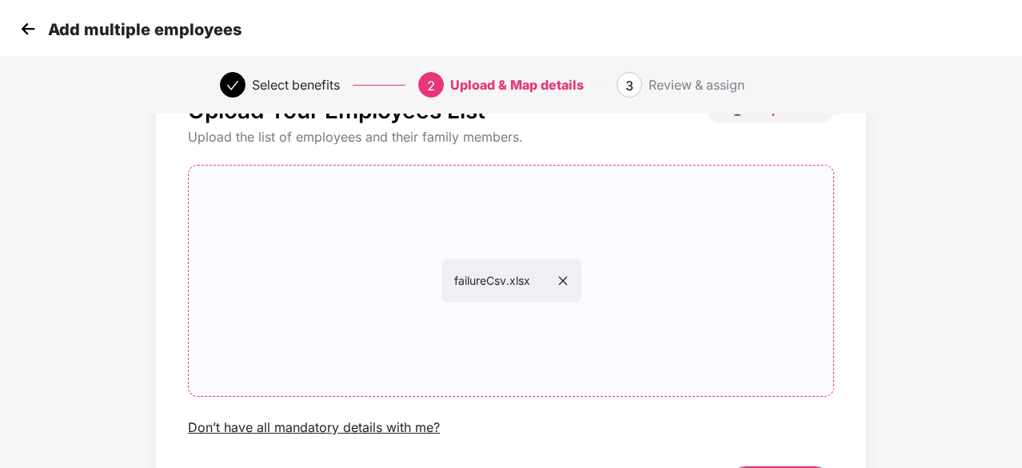
scroll to position [174, 0]
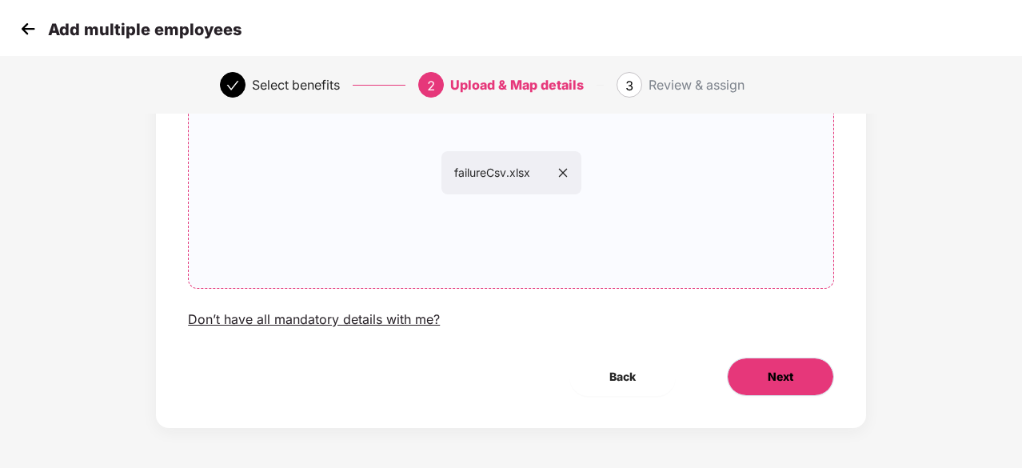
click at [757, 381] on button "Next" at bounding box center [780, 376] width 107 height 38
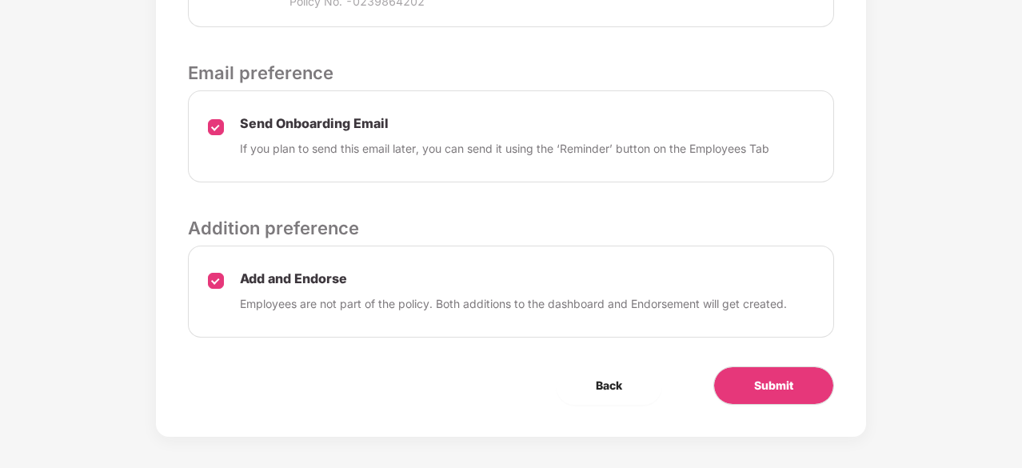
scroll to position [705, 0]
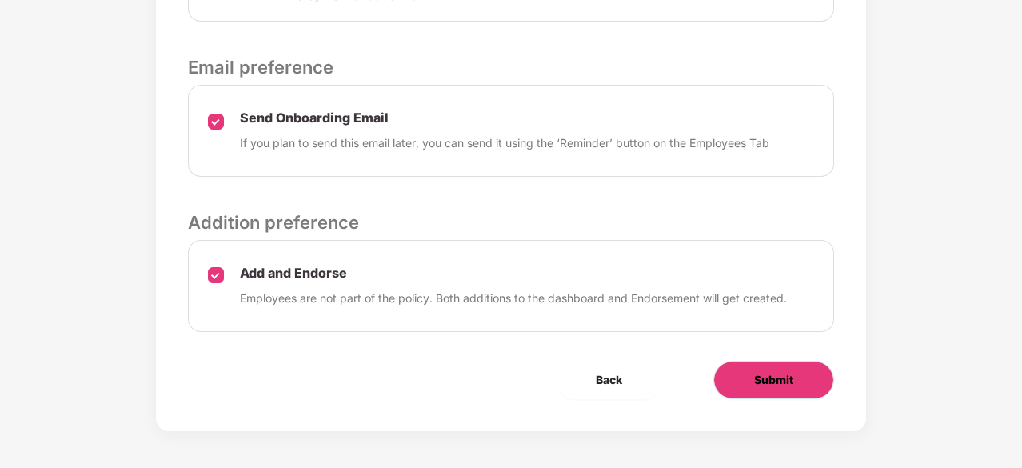
click at [803, 370] on button "Submit" at bounding box center [773, 380] width 121 height 38
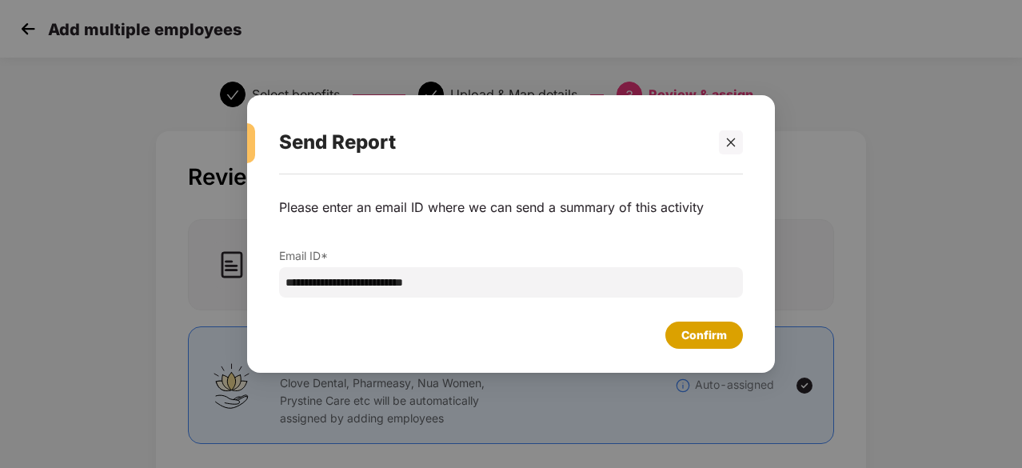
click at [684, 337] on div "Confirm" at bounding box center [704, 335] width 46 height 18
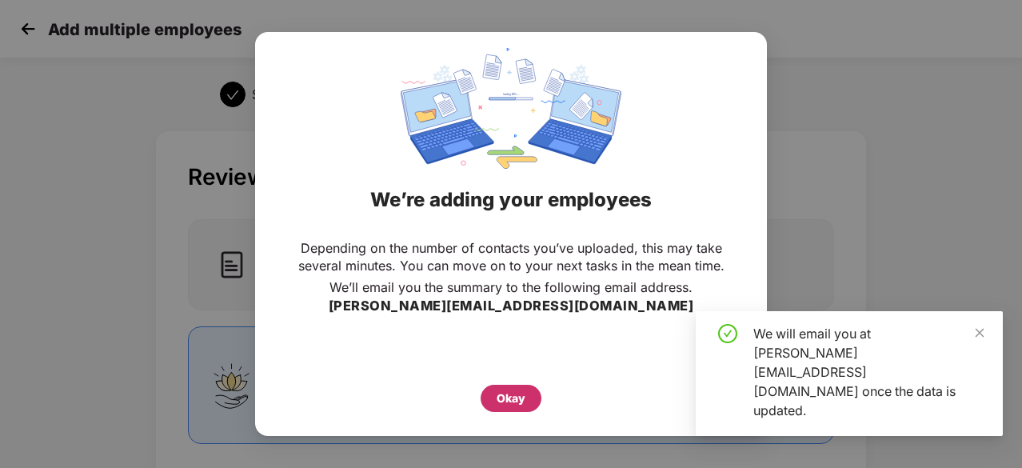
click at [497, 394] on div "Okay" at bounding box center [511, 398] width 29 height 18
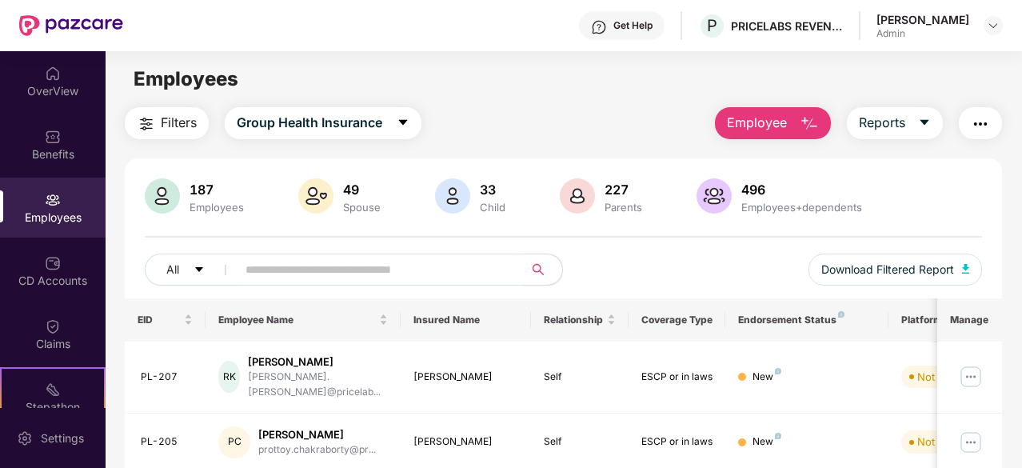
click at [993, 126] on button "button" at bounding box center [980, 123] width 43 height 32
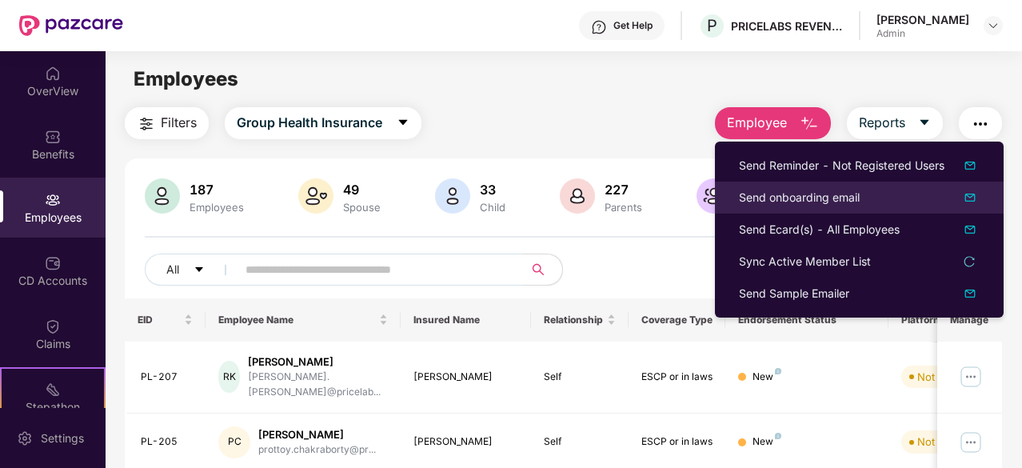
click at [971, 200] on img at bounding box center [969, 197] width 19 height 19
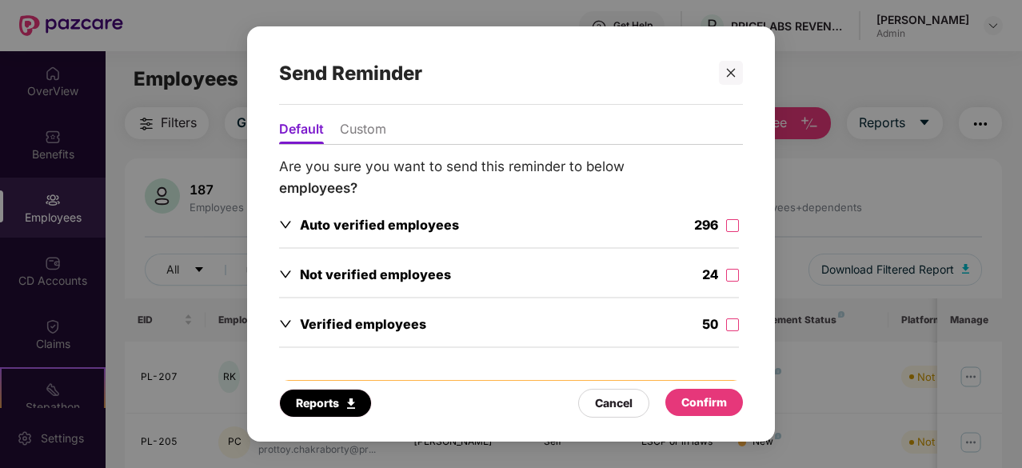
click at [334, 406] on div "Reports" at bounding box center [325, 403] width 59 height 18
click at [288, 325] on icon "down" at bounding box center [285, 323] width 13 height 13
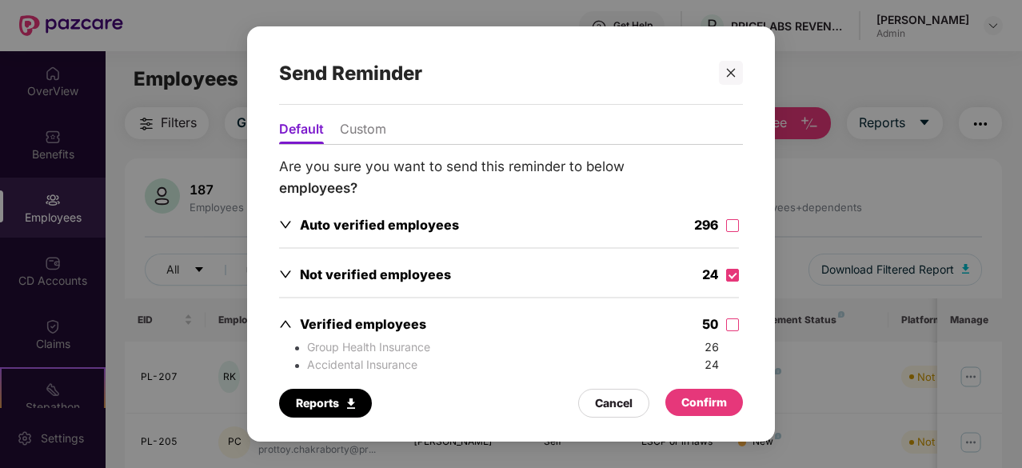
click at [287, 273] on icon "down" at bounding box center [285, 274] width 13 height 13
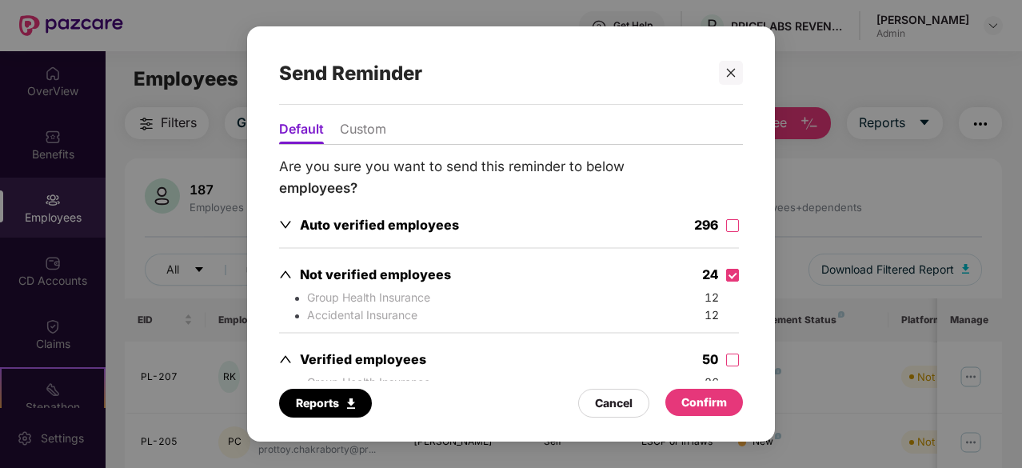
click at [289, 223] on icon "down" at bounding box center [285, 224] width 13 height 13
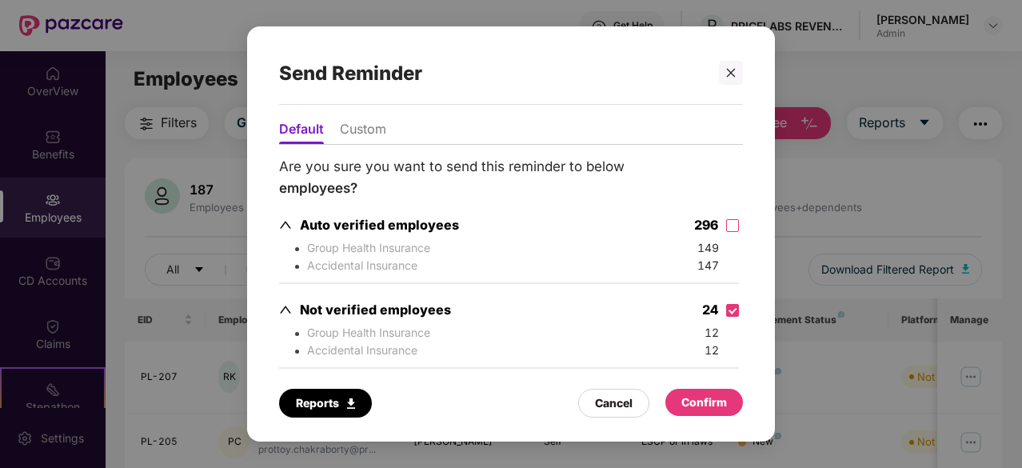
click at [351, 133] on li "Custom" at bounding box center [363, 132] width 46 height 23
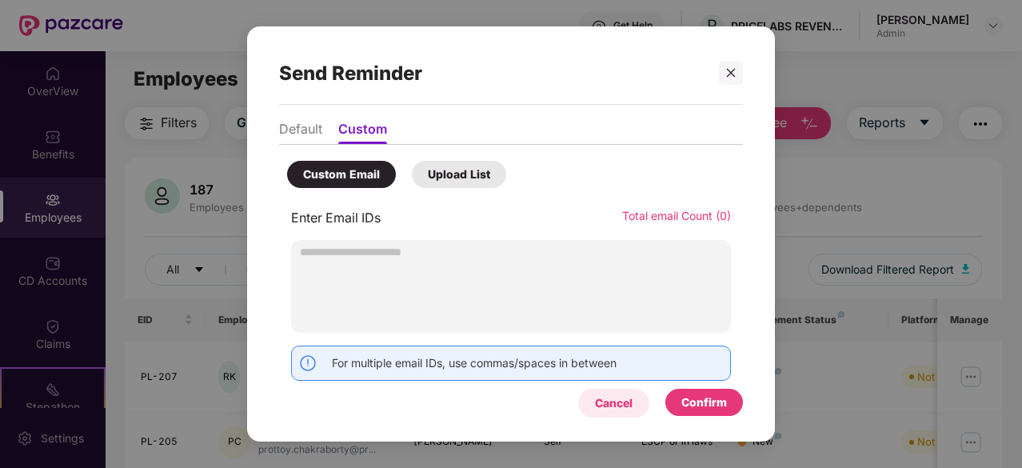
click at [614, 404] on div "Cancel" at bounding box center [614, 403] width 38 height 18
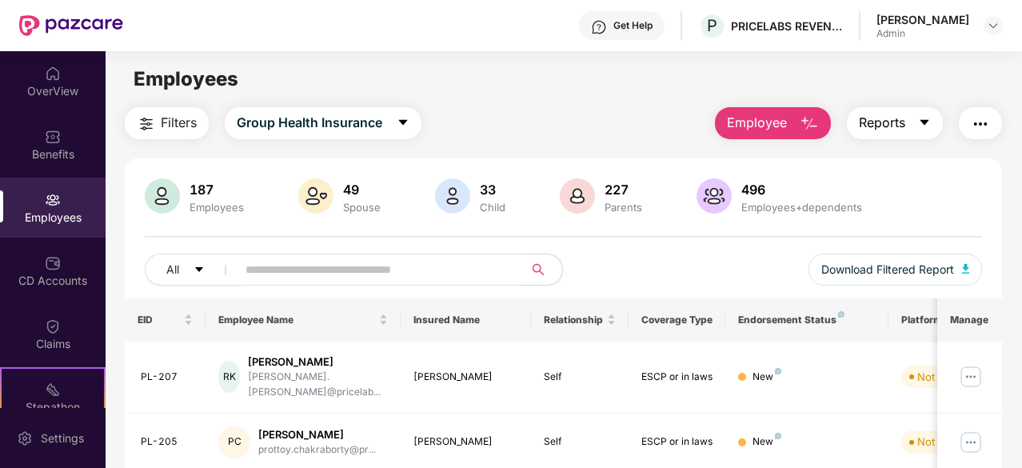
click at [890, 129] on span "Reports" at bounding box center [882, 123] width 46 height 20
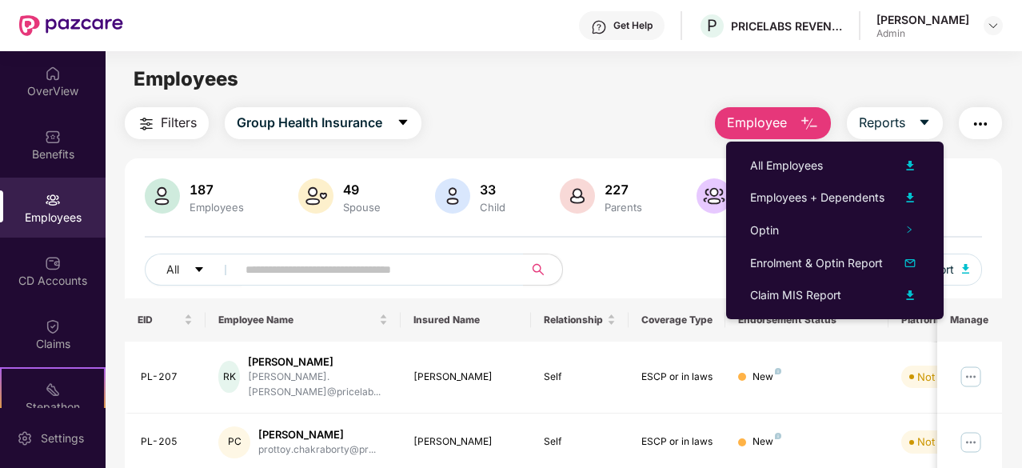
click at [978, 118] on img "button" at bounding box center [980, 123] width 19 height 19
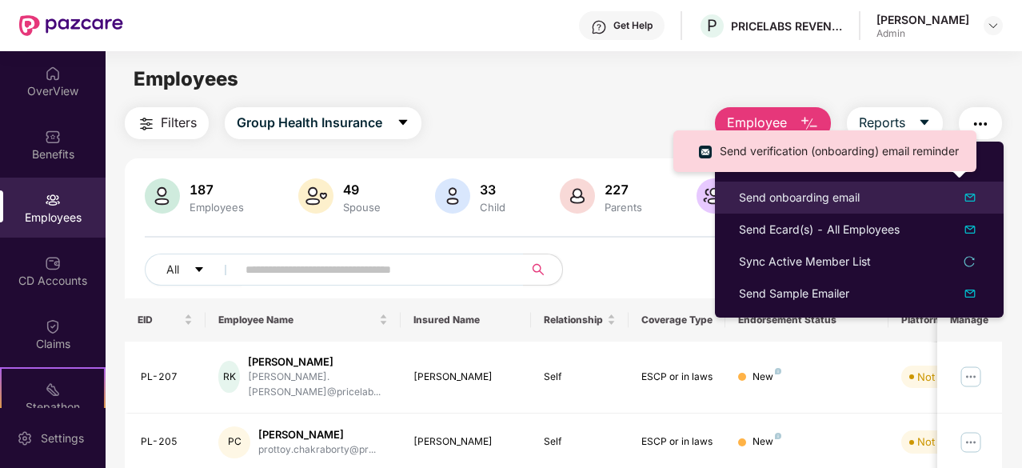
click at [942, 204] on div "Send onboarding email" at bounding box center [859, 197] width 241 height 19
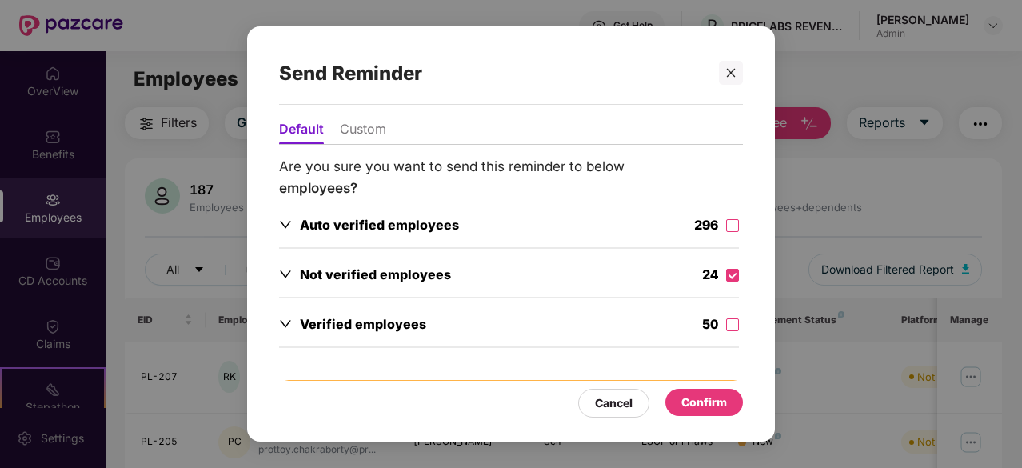
click at [709, 401] on div "Confirm" at bounding box center [704, 402] width 46 height 18
click at [285, 265] on div "Not verified employees" at bounding box center [365, 275] width 172 height 20
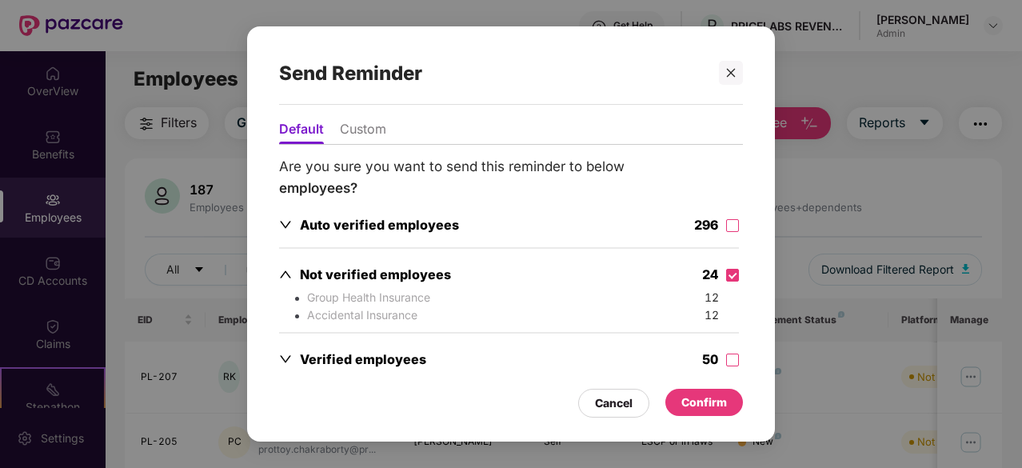
click at [334, 299] on span "Group Health Insurance" at bounding box center [368, 297] width 123 height 14
click at [693, 401] on div "Confirm" at bounding box center [704, 402] width 46 height 18
click at [613, 333] on div "Not verified employees 24 Group Health Insurance 12 Accidental Insurance 12" at bounding box center [511, 303] width 464 height 77
click at [374, 129] on li "Custom" at bounding box center [363, 132] width 46 height 23
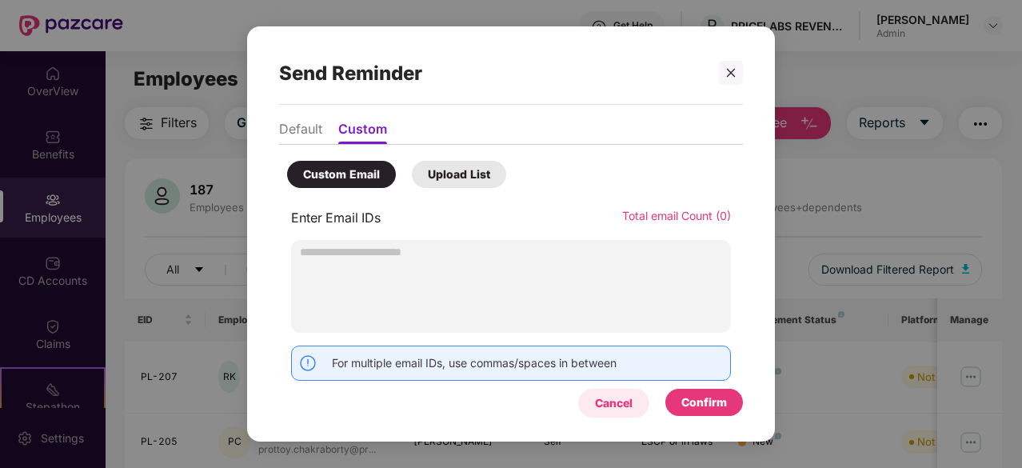
click at [613, 409] on div "Cancel" at bounding box center [614, 403] width 38 height 18
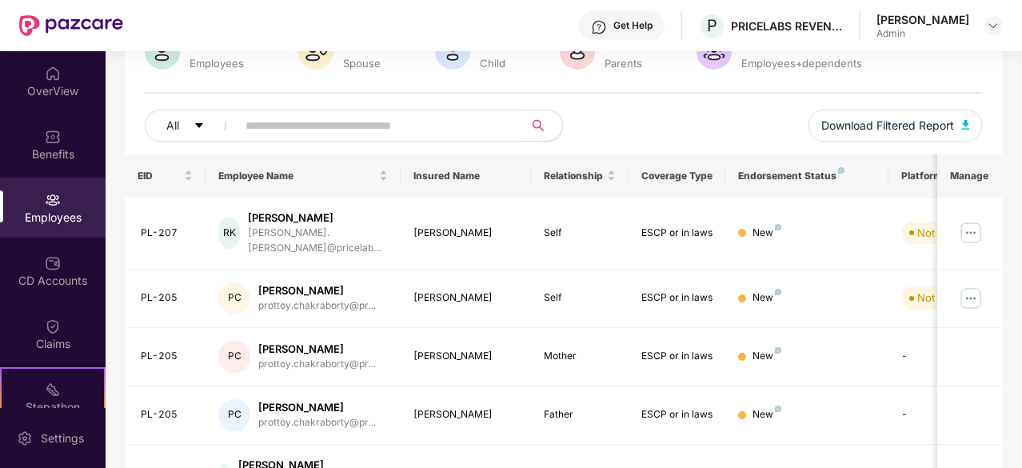
scroll to position [140, 0]
